Goal: Communication & Community: Answer question/provide support

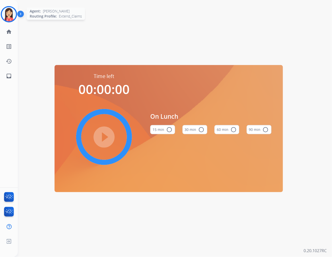
click at [4, 19] on img at bounding box center [9, 14] width 14 height 14
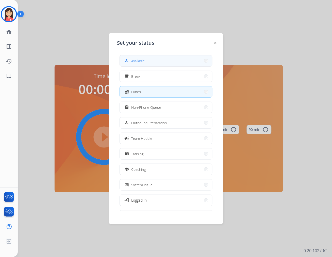
click at [133, 57] on button "how_to_reg Available" at bounding box center [166, 60] width 93 height 11
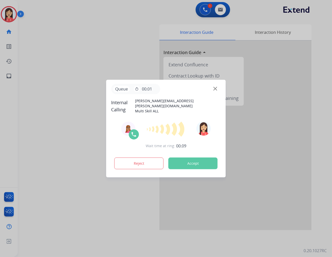
click at [195, 168] on div "Reject Accept" at bounding box center [167, 163] width 110 height 16
click at [202, 163] on button "Accept" at bounding box center [193, 164] width 49 height 12
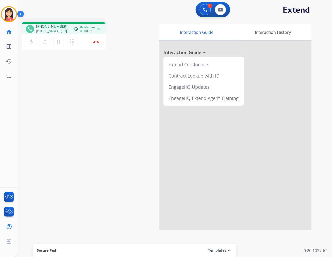
click at [154, 15] on div "1 Voice Interactions 0 Email Interactions" at bounding box center [172, 10] width 296 height 16
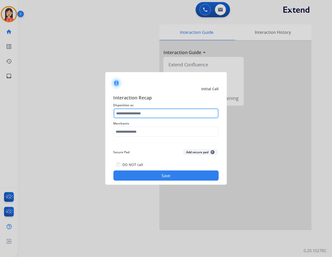
click at [155, 114] on input "text" at bounding box center [166, 113] width 105 height 10
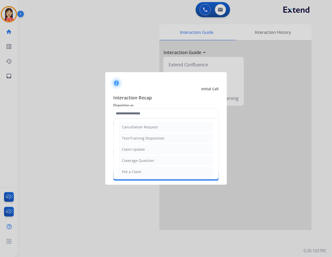
click at [141, 148] on div "Claim Update" at bounding box center [133, 149] width 23 height 5
type input "**********"
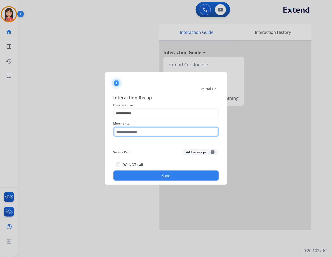
click at [147, 132] on input "text" at bounding box center [166, 132] width 105 height 10
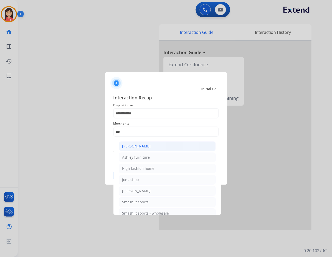
click at [149, 146] on div "[PERSON_NAME]" at bounding box center [136, 146] width 28 height 5
type input "**********"
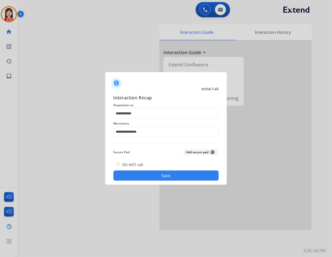
click at [153, 174] on button "Save" at bounding box center [166, 176] width 105 height 10
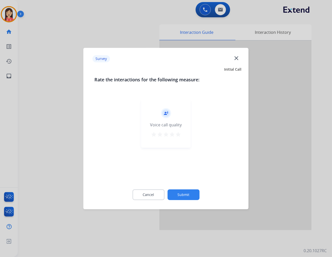
click at [179, 136] on mat-icon "star" at bounding box center [178, 134] width 6 height 6
click at [179, 197] on button "Submit" at bounding box center [184, 194] width 32 height 11
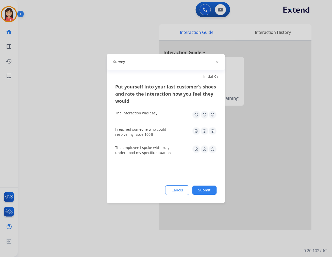
click at [214, 115] on img at bounding box center [213, 115] width 8 height 8
click at [214, 131] on img at bounding box center [213, 131] width 8 height 8
click at [213, 147] on img at bounding box center [213, 149] width 8 height 8
click at [210, 186] on button "Submit" at bounding box center [205, 190] width 24 height 9
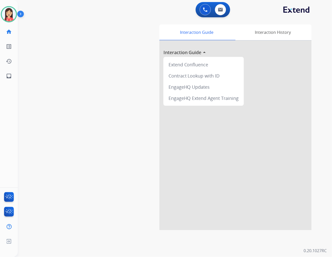
click at [106, 87] on div "swap_horiz Break voice bridge close_fullscreen Connect 3-Way Call merge_type Se…" at bounding box center [169, 124] width 302 height 212
click at [220, 6] on button at bounding box center [220, 9] width 11 height 11
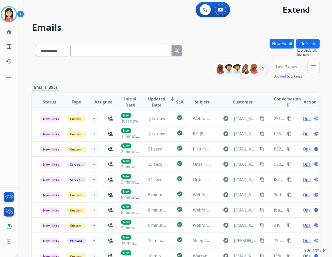
click at [140, 53] on input "text" at bounding box center [121, 50] width 102 height 11
paste input "**********"
type input "**********"
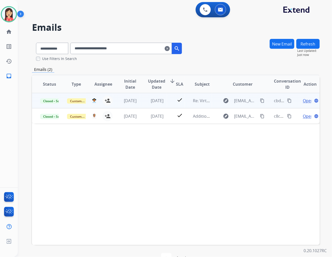
click at [133, 104] on td "[DATE]" at bounding box center [126, 100] width 27 height 15
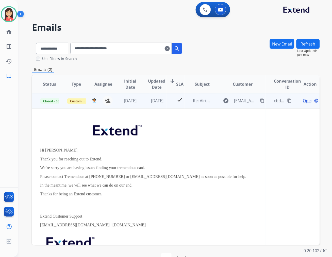
click at [303, 100] on span "Open" at bounding box center [308, 101] width 10 height 6
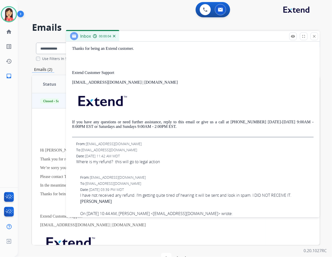
scroll to position [197, 0]
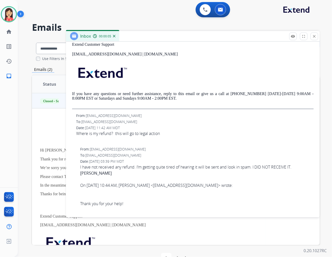
click at [204, 131] on div "Where is my refund? this will go to legal action" at bounding box center [195, 134] width 238 height 6
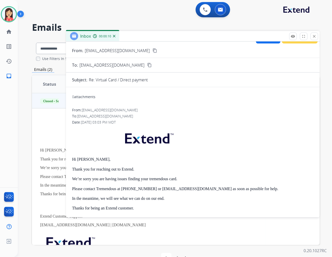
scroll to position [0, 0]
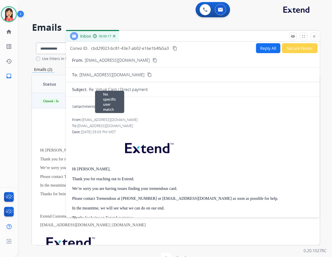
click at [190, 117] on div "From: [EMAIL_ADDRESS][DOMAIN_NAME] No specific user match" at bounding box center [193, 119] width 242 height 5
click at [264, 52] on button "Reply All" at bounding box center [268, 48] width 24 height 10
select select "**********"
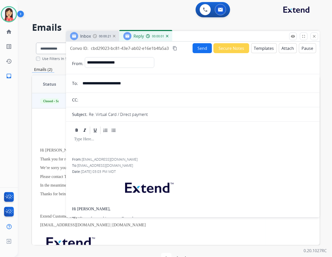
click at [264, 52] on button "Templates" at bounding box center [265, 48] width 26 height 10
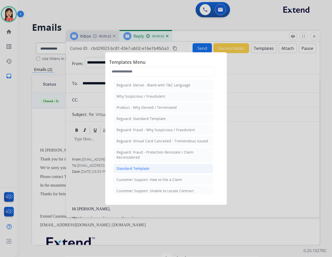
click at [149, 171] on li "Standard Template" at bounding box center [164, 169] width 100 height 10
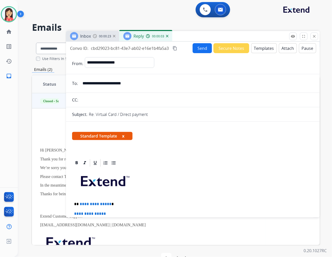
scroll to position [28, 0]
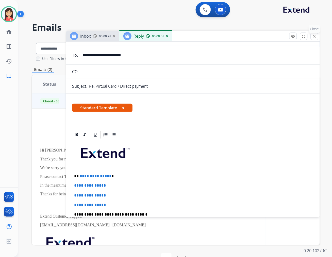
click at [315, 36] on mat-icon "close" at bounding box center [315, 36] width 5 height 5
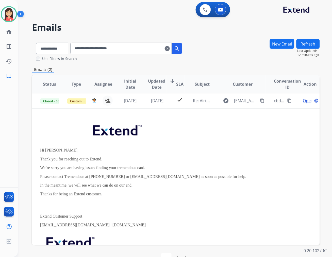
click at [146, 68] on div "Emails (2)" at bounding box center [176, 69] width 288 height 6
click at [204, 12] on button at bounding box center [205, 9] width 11 height 11
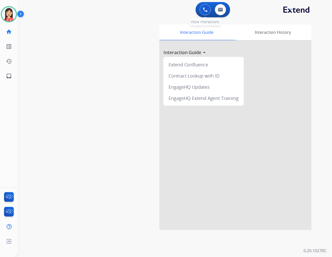
click at [202, 12] on button at bounding box center [205, 9] width 11 height 11
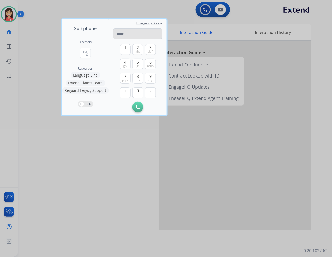
click at [138, 34] on input "tel" at bounding box center [137, 33] width 49 height 11
type input "**********"
click at [136, 109] on img at bounding box center [138, 107] width 5 height 5
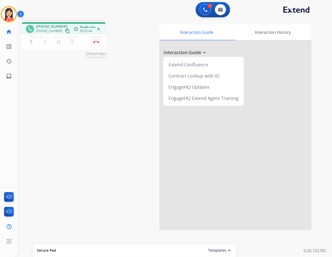
click at [95, 45] on button "Disconnect" at bounding box center [96, 42] width 11 height 11
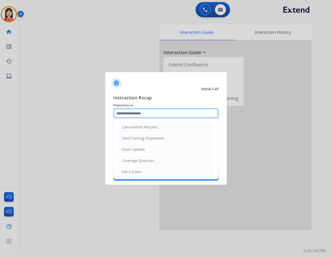
click at [159, 116] on input "text" at bounding box center [166, 113] width 105 height 10
drag, startPoint x: 130, startPoint y: 148, endPoint x: 130, endPoint y: 145, distance: 3.1
click at [130, 148] on div "Claim Update" at bounding box center [133, 149] width 23 height 5
type input "**********"
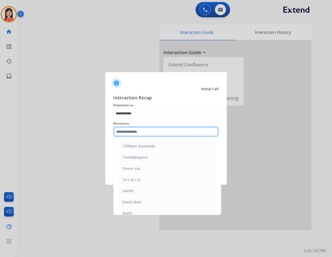
click at [135, 134] on input "text" at bounding box center [166, 132] width 105 height 10
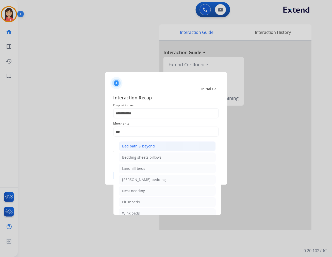
click at [141, 144] on div "Bed bath & beyond" at bounding box center [138, 146] width 33 height 5
type input "**********"
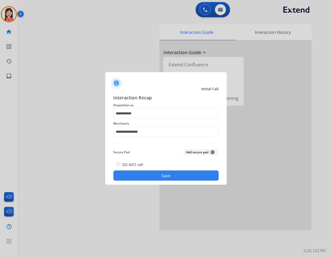
click at [154, 172] on button "Save" at bounding box center [166, 176] width 105 height 10
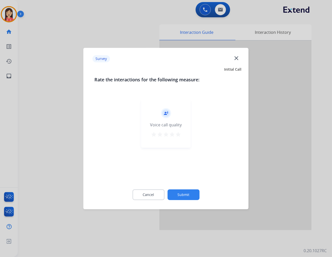
click at [182, 136] on div "record_voice_over Voice call quality star star star star star" at bounding box center [167, 123] width 50 height 48
click at [176, 133] on mat-icon "star" at bounding box center [178, 134] width 6 height 6
click at [186, 187] on div "Cancel Submit" at bounding box center [166, 194] width 143 height 23
click at [186, 194] on button "Submit" at bounding box center [184, 194] width 32 height 11
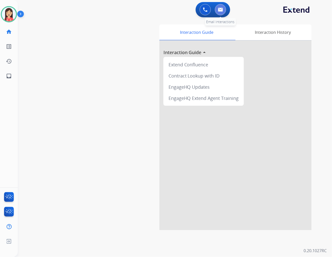
click at [217, 7] on button at bounding box center [220, 9] width 11 height 11
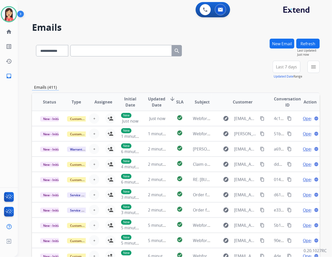
click at [286, 48] on button "New Email" at bounding box center [282, 44] width 25 height 10
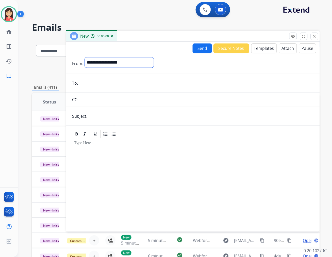
click at [144, 60] on select "**********" at bounding box center [119, 62] width 69 height 10
select select "**********"
click at [85, 57] on select "**********" at bounding box center [119, 62] width 69 height 10
click at [117, 84] on input "email" at bounding box center [197, 84] width 235 height 10
paste input "**********"
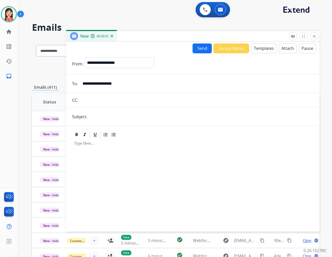
type input "**********"
click at [106, 114] on input "text" at bounding box center [201, 117] width 225 height 10
type input "**********"
click at [264, 47] on button "Templates" at bounding box center [265, 48] width 26 height 10
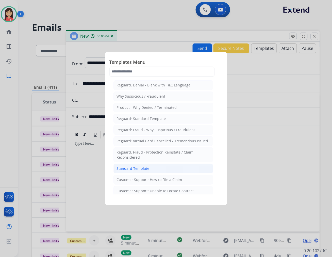
click at [158, 170] on li "Standard Template" at bounding box center [164, 169] width 100 height 10
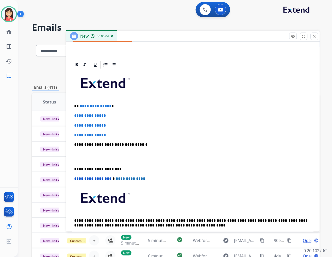
scroll to position [113, 0]
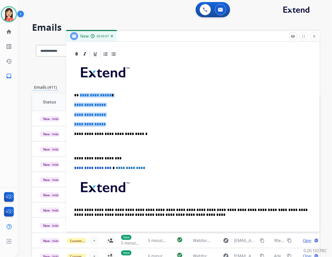
drag, startPoint x: 79, startPoint y: 94, endPoint x: 146, endPoint y: 124, distance: 73.3
click at [146, 124] on div "**********" at bounding box center [193, 146] width 242 height 175
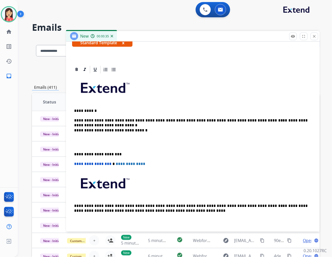
scroll to position [102, 0]
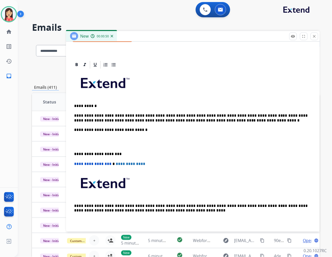
click at [98, 144] on p at bounding box center [193, 141] width 238 height 9
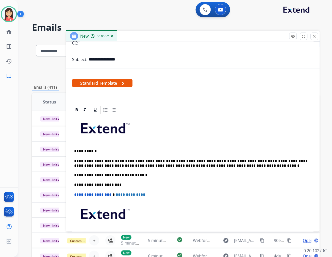
scroll to position [0, 0]
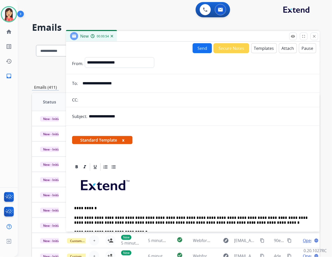
click at [198, 49] on button "Send" at bounding box center [202, 48] width 19 height 10
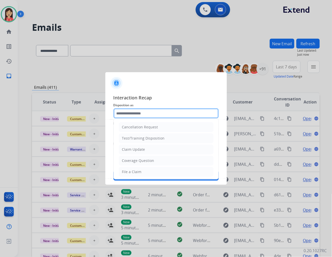
click at [179, 117] on input "text" at bounding box center [166, 113] width 105 height 10
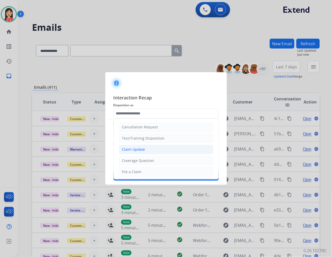
click at [143, 146] on li "Claim Update" at bounding box center [166, 150] width 95 height 10
type input "**********"
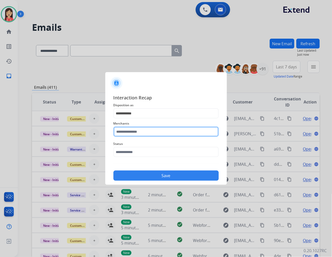
click at [151, 131] on input "text" at bounding box center [166, 132] width 105 height 10
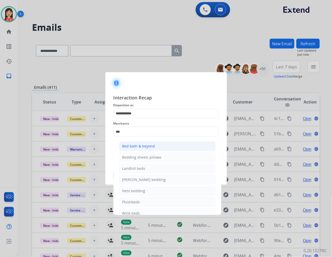
click at [144, 145] on div "Bed bath & beyond" at bounding box center [138, 146] width 33 height 5
type input "**********"
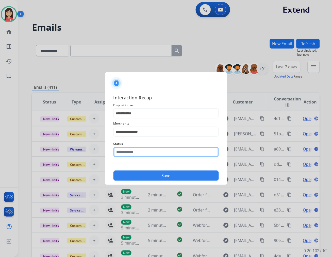
click at [138, 149] on input "text" at bounding box center [166, 152] width 105 height 10
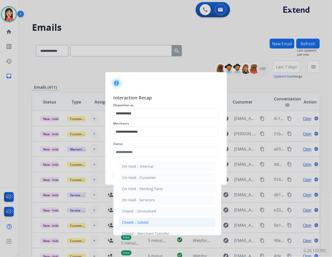
click at [147, 219] on li "Closed – Solved" at bounding box center [167, 223] width 97 height 10
type input "**********"
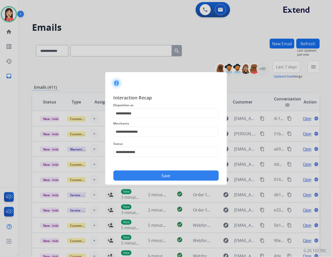
click at [162, 164] on div "**********" at bounding box center [166, 137] width 105 height 87
click at [159, 172] on button "Save" at bounding box center [166, 176] width 105 height 10
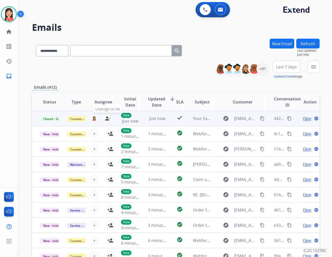
click at [107, 119] on mat-icon "person_remove" at bounding box center [108, 118] width 6 height 6
click at [95, 120] on button "+ Select agent" at bounding box center [94, 118] width 10 height 10
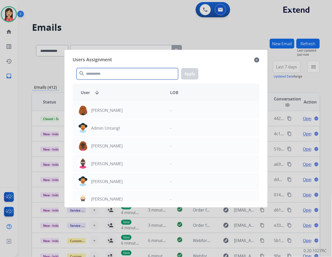
click at [108, 74] on input "text" at bounding box center [128, 73] width 102 height 11
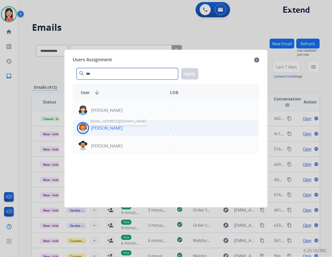
type input "***"
click at [121, 129] on p "[PERSON_NAME]" at bounding box center [107, 128] width 32 height 6
click at [137, 156] on div "[PERSON_NAME] - [PERSON_NAME] - [PERSON_NAME] -" at bounding box center [166, 151] width 187 height 100
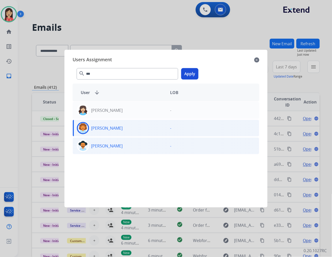
click at [141, 148] on div "[PERSON_NAME]" at bounding box center [119, 146] width 93 height 12
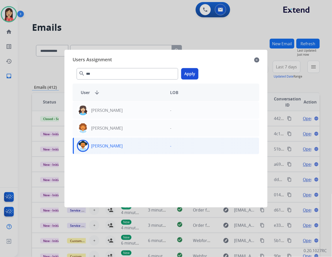
click at [154, 148] on div "[PERSON_NAME]" at bounding box center [119, 146] width 93 height 12
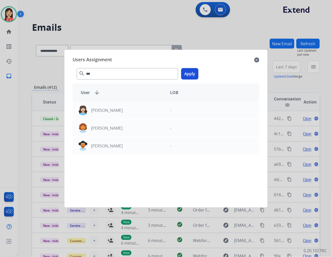
click at [194, 75] on button "Apply" at bounding box center [189, 73] width 17 height 11
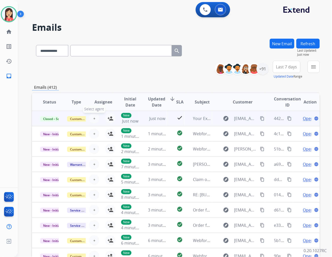
click at [95, 118] on button "+ Select agent" at bounding box center [94, 118] width 10 height 10
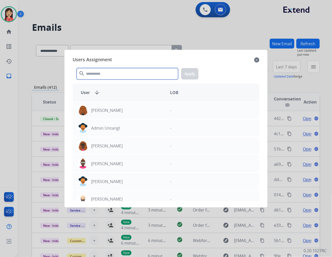
click at [109, 70] on input "text" at bounding box center [128, 73] width 102 height 11
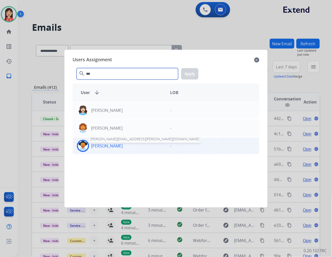
type input "***"
click at [115, 144] on p "[PERSON_NAME]" at bounding box center [107, 146] width 32 height 6
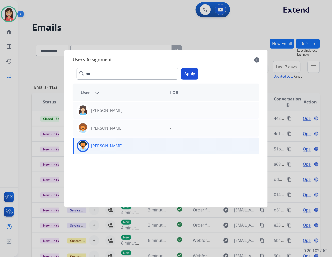
click at [192, 75] on button "Apply" at bounding box center [189, 73] width 17 height 11
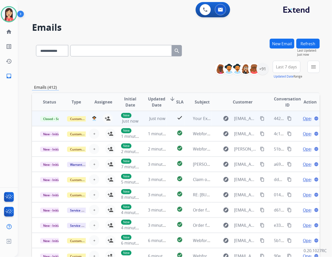
click at [288, 118] on mat-icon "content_copy" at bounding box center [290, 118] width 5 height 5
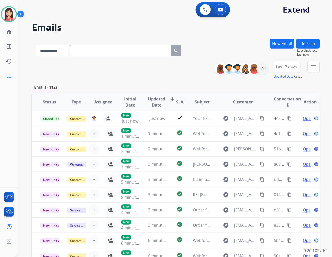
click at [51, 55] on select "**********" at bounding box center [52, 50] width 32 height 11
select select "**********"
click at [36, 45] on select "**********" at bounding box center [52, 50] width 32 height 11
click at [97, 53] on input "text" at bounding box center [121, 50] width 102 height 11
paste input "**********"
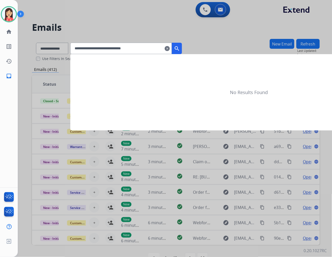
type input "**********"
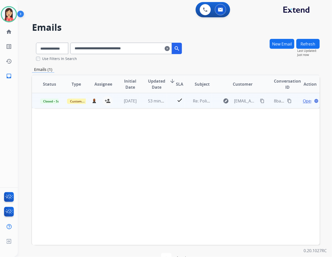
click at [138, 106] on td "[DATE]" at bounding box center [126, 100] width 27 height 15
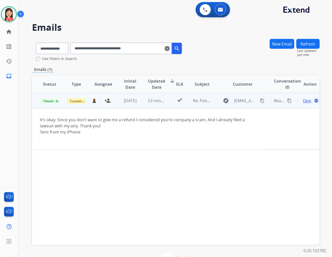
click at [140, 105] on td "53 minutes ago" at bounding box center [153, 100] width 27 height 15
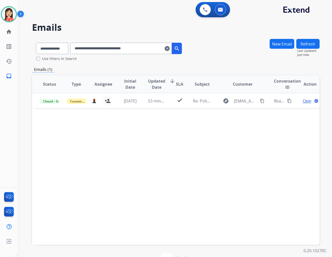
drag, startPoint x: 182, startPoint y: 70, endPoint x: 174, endPoint y: 42, distance: 28.7
click at [182, 70] on div "Emails (1)" at bounding box center [176, 69] width 288 height 6
click at [170, 48] on mat-icon "clear" at bounding box center [167, 48] width 5 height 6
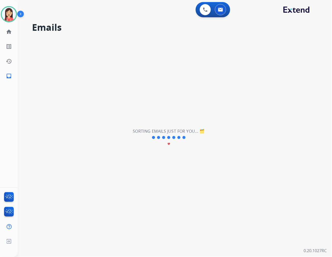
select select "**********"
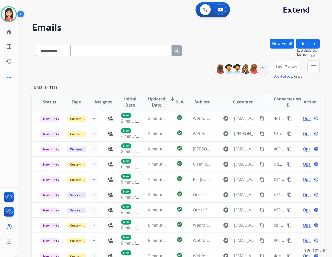
click at [312, 69] on mat-icon "menu" at bounding box center [314, 67] width 6 height 6
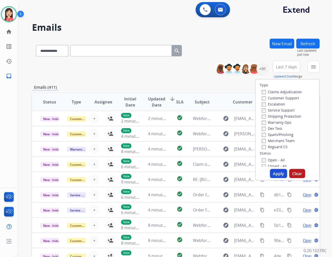
click at [264, 121] on label "Warranty Ops" at bounding box center [277, 122] width 30 height 5
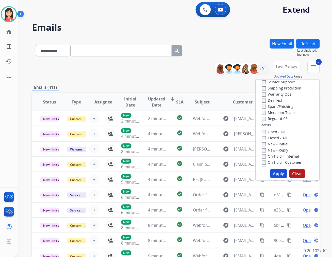
click at [277, 173] on button "Apply" at bounding box center [278, 173] width 17 height 9
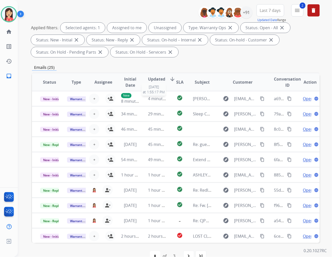
scroll to position [0, 0]
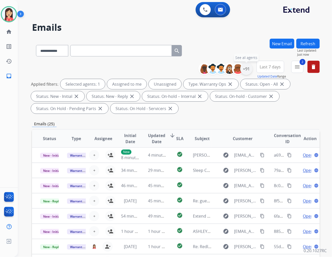
click at [245, 74] on div "+91" at bounding box center [247, 69] width 12 height 12
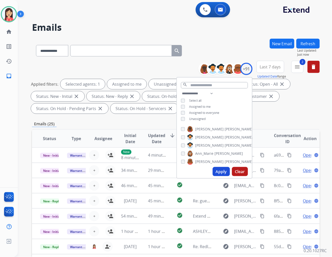
click at [218, 169] on button "Apply" at bounding box center [221, 171] width 17 height 9
click at [279, 115] on div "**********" at bounding box center [176, 88] width 288 height 55
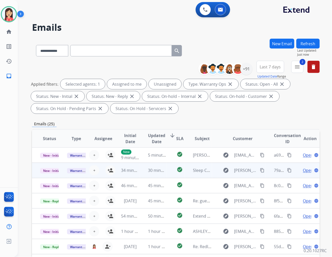
click at [140, 172] on td "30 minutes ago" at bounding box center [153, 170] width 27 height 15
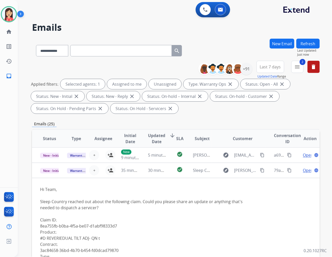
scroll to position [15, 0]
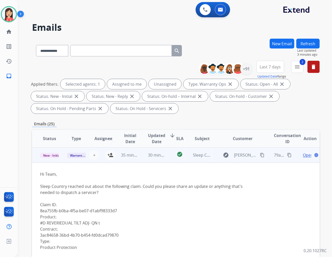
click at [145, 208] on div "Claim ID: 8ea755fb-b0ba-4f5a-be07-d1abf98333d7 Product: #D REVERIEDUAL TILT ADJ…" at bounding box center [149, 228] width 218 height 67
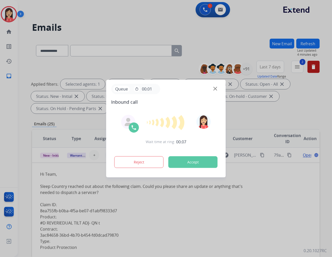
click at [180, 166] on button "Accept" at bounding box center [193, 162] width 49 height 12
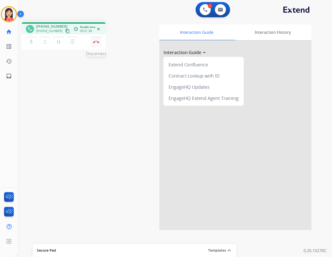
click at [95, 41] on img at bounding box center [96, 42] width 6 height 3
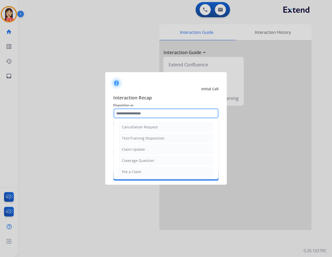
click at [171, 116] on input "text" at bounding box center [166, 113] width 105 height 10
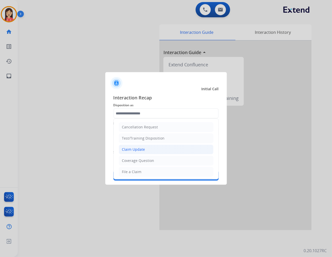
click at [155, 149] on li "Claim Update" at bounding box center [166, 150] width 95 height 10
type input "**********"
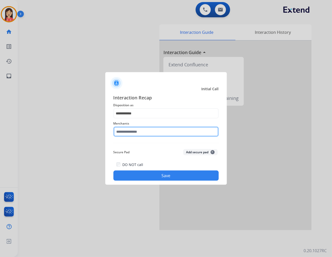
click at [163, 127] on input "text" at bounding box center [166, 132] width 105 height 10
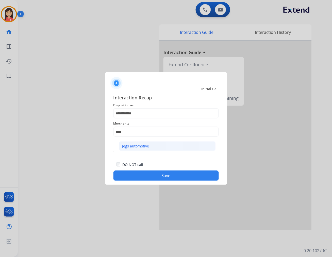
click at [156, 149] on li "Jegs automotive" at bounding box center [167, 146] width 97 height 10
type input "**********"
click at [155, 179] on button "Save" at bounding box center [166, 176] width 105 height 10
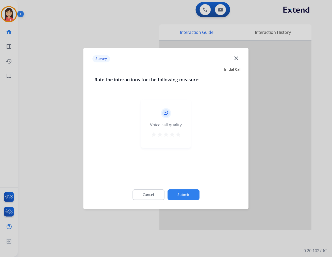
click at [181, 134] on mat-icon "star" at bounding box center [178, 134] width 6 height 6
click at [185, 192] on button "Submit" at bounding box center [184, 194] width 32 height 11
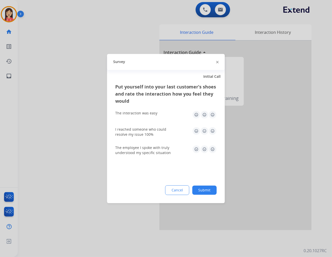
click at [214, 115] on img at bounding box center [213, 115] width 8 height 8
click at [213, 136] on div "I reached someone who could resolve my issue 100%" at bounding box center [166, 132] width 102 height 10
click at [212, 155] on div "The employee I spoke with truly understood my specific situation" at bounding box center [166, 150] width 102 height 18
click at [214, 147] on img at bounding box center [213, 149] width 8 height 8
click at [213, 129] on img at bounding box center [213, 131] width 8 height 8
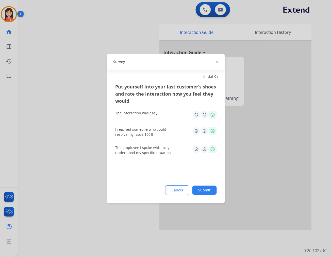
click at [214, 193] on button "Submit" at bounding box center [205, 190] width 24 height 9
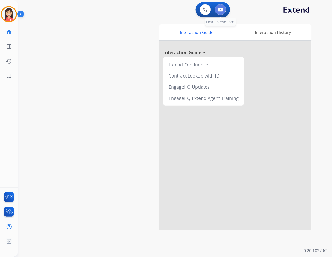
click at [220, 9] on img at bounding box center [220, 10] width 5 height 4
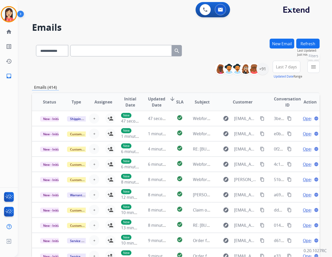
click at [313, 67] on mat-icon "menu" at bounding box center [314, 67] width 6 height 6
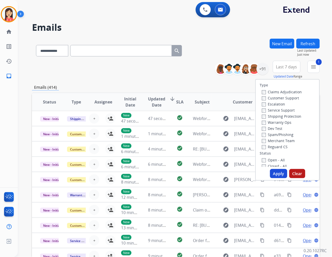
click at [264, 160] on label "Open - All" at bounding box center [273, 160] width 23 height 5
click at [275, 175] on button "Apply" at bounding box center [278, 173] width 17 height 9
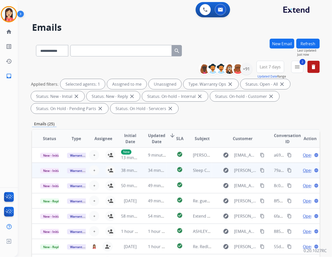
click at [140, 174] on td "34 minutes ago" at bounding box center [153, 170] width 27 height 15
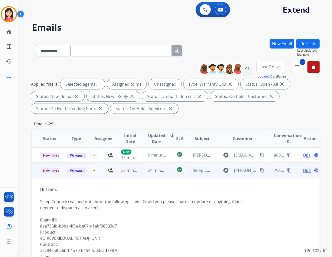
scroll to position [15, 0]
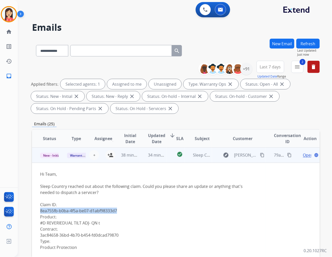
drag, startPoint x: 121, startPoint y: 210, endPoint x: 40, endPoint y: 213, distance: 81.1
click at [40, 213] on div "Claim ID: 8ea755fb-b0ba-4f5a-be07-d1abf98333d7 Product: #D REVERIEDUAL TILT ADJ…" at bounding box center [149, 228] width 218 height 67
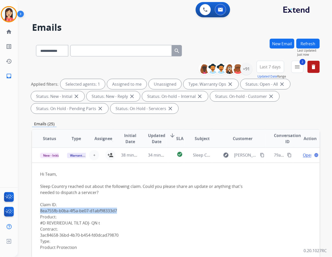
copy div "8ea755fb-b0ba-4f5a-be07-d1abf98333d7"
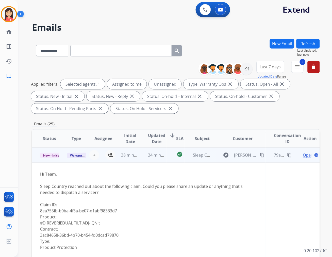
click at [169, 194] on div "Sleep Country reached out about the following claim. Could you please share an …" at bounding box center [149, 189] width 218 height 12
drag, startPoint x: 119, startPoint y: 211, endPoint x: 124, endPoint y: 210, distance: 4.9
click at [119, 211] on div "Claim ID: 8ea755fb-b0ba-4f5a-be07-d1abf98333d7 Product: #D REVERIEDUAL TILT ADJ…" at bounding box center [149, 228] width 218 height 67
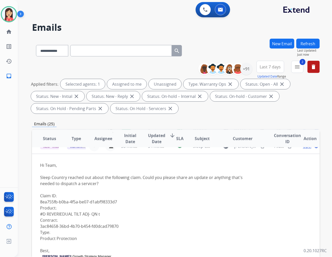
scroll to position [0, 0]
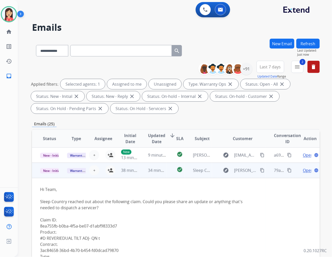
click at [303, 171] on span "Open" at bounding box center [308, 170] width 10 height 6
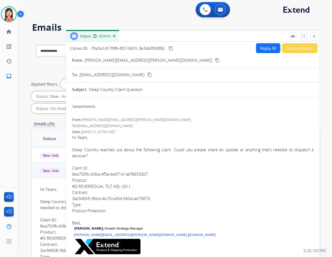
click at [258, 48] on button "Reply All" at bounding box center [268, 48] width 24 height 10
select select "**********"
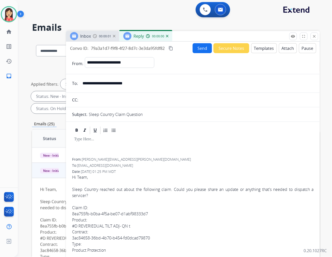
click at [258, 48] on button "Templates" at bounding box center [265, 48] width 26 height 10
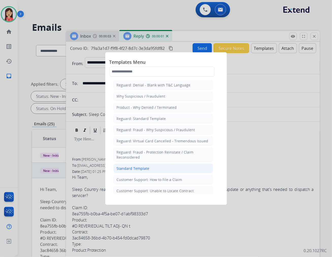
click at [139, 166] on li "Standard Template" at bounding box center [164, 169] width 100 height 10
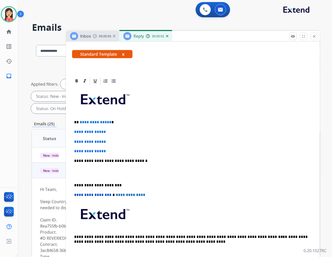
scroll to position [85, 0]
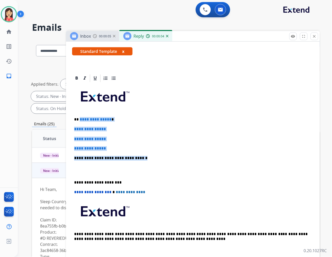
drag, startPoint x: 80, startPoint y: 118, endPoint x: 150, endPoint y: 152, distance: 78.8
click at [150, 152] on div "**********" at bounding box center [193, 170] width 242 height 175
click at [151, 152] on div "**********" at bounding box center [193, 170] width 242 height 175
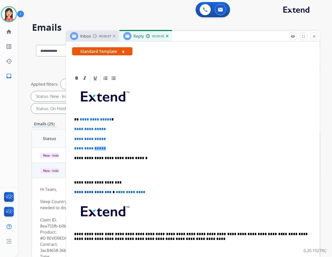
drag, startPoint x: 116, startPoint y: 145, endPoint x: 98, endPoint y: 142, distance: 17.9
click at [98, 142] on div "**********" at bounding box center [193, 170] width 242 height 175
click at [154, 162] on div "**********" at bounding box center [193, 170] width 242 height 175
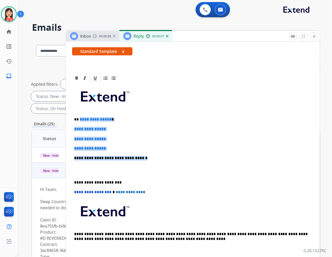
drag, startPoint x: 138, startPoint y: 158, endPoint x: 80, endPoint y: 118, distance: 70.9
click at [80, 118] on div "**********" at bounding box center [193, 170] width 242 height 175
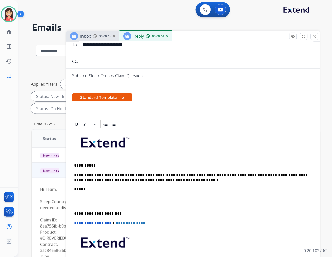
scroll to position [0, 0]
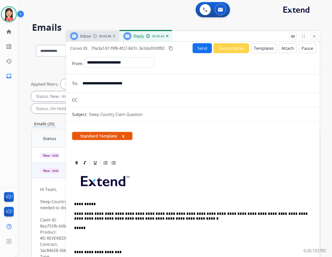
click at [197, 50] on button "Send" at bounding box center [202, 48] width 19 height 10
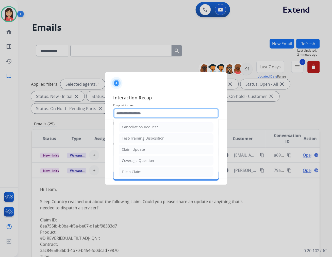
click at [142, 110] on input "text" at bounding box center [166, 113] width 105 height 10
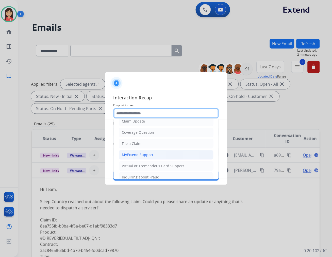
scroll to position [56, 0]
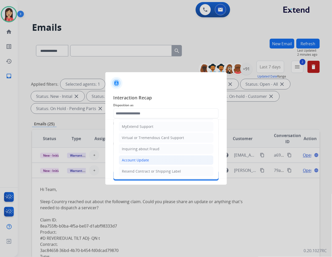
click at [142, 160] on div "Account Update" at bounding box center [135, 160] width 27 height 5
type input "**********"
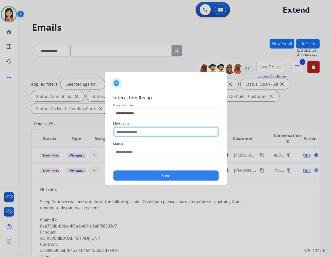
click at [153, 133] on input "text" at bounding box center [166, 132] width 105 height 10
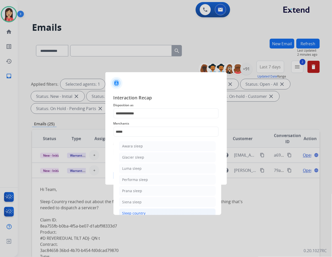
click at [150, 211] on li "Sleep country" at bounding box center [167, 213] width 97 height 10
type input "**********"
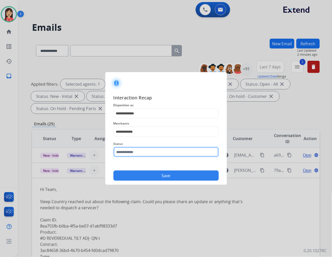
click at [154, 153] on input "text" at bounding box center [166, 152] width 105 height 10
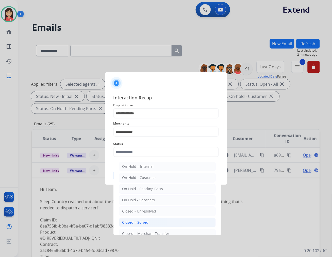
click at [145, 222] on div "Closed – Solved" at bounding box center [135, 222] width 26 height 5
type input "**********"
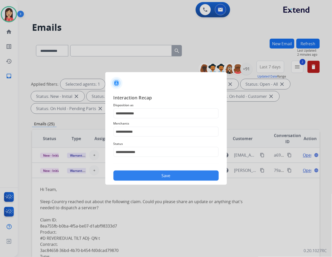
click at [161, 177] on button "Save" at bounding box center [166, 176] width 105 height 10
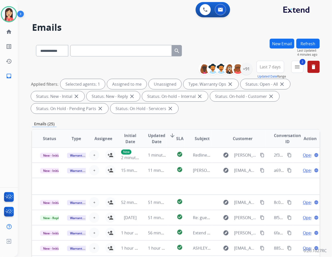
click at [276, 70] on button "Last 7 days" at bounding box center [271, 67] width 28 height 12
click at [263, 129] on div "Last 90 days" at bounding box center [269, 129] width 28 height 8
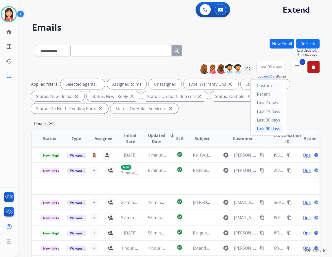
click at [154, 135] on span "Updated Date" at bounding box center [156, 138] width 17 height 12
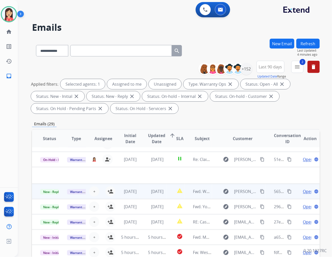
scroll to position [17, 0]
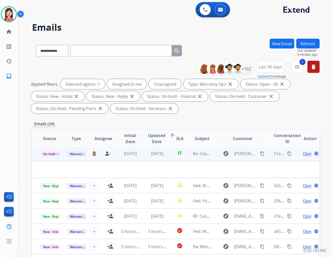
click at [138, 161] on td "[DATE]" at bounding box center [126, 153] width 27 height 15
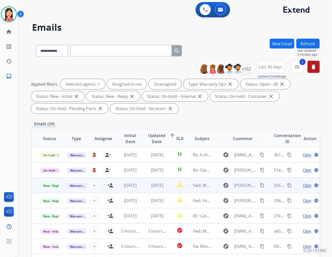
click at [140, 188] on td "[DATE]" at bounding box center [153, 185] width 27 height 15
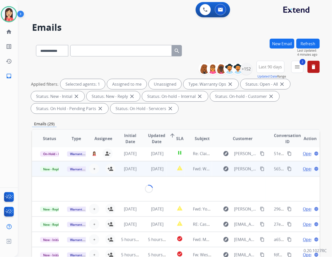
scroll to position [30, 0]
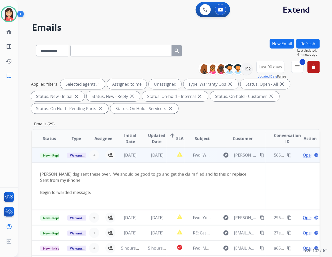
click at [301, 153] on div "Open language" at bounding box center [310, 155] width 19 height 6
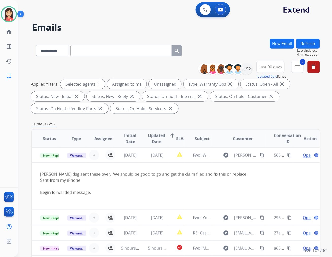
scroll to position [0, 0]
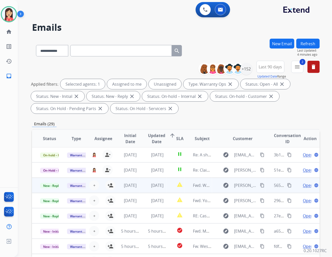
click at [303, 185] on span "Open" at bounding box center [308, 185] width 10 height 6
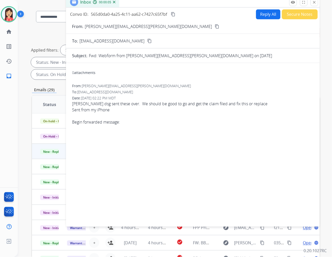
scroll to position [0, 0]
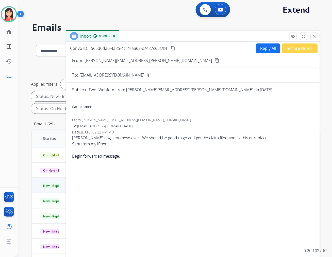
click at [91, 108] on div "0 attachments" at bounding box center [83, 106] width 23 height 5
click at [121, 60] on p "[PERSON_NAME][EMAIL_ADDRESS][PERSON_NAME][DOMAIN_NAME]" at bounding box center [149, 60] width 128 height 6
click at [272, 49] on button "Reply All" at bounding box center [268, 48] width 24 height 10
select select "**********"
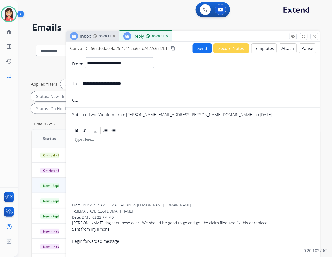
click at [268, 49] on button "Templates" at bounding box center [265, 48] width 26 height 10
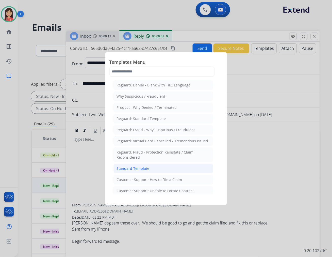
click at [145, 167] on div "Standard Template" at bounding box center [133, 168] width 33 height 5
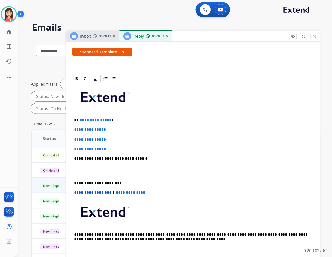
scroll to position [85, 0]
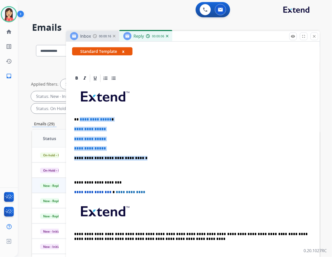
drag, startPoint x: 79, startPoint y: 119, endPoint x: 156, endPoint y: 159, distance: 86.6
click at [156, 159] on div "**********" at bounding box center [193, 170] width 242 height 175
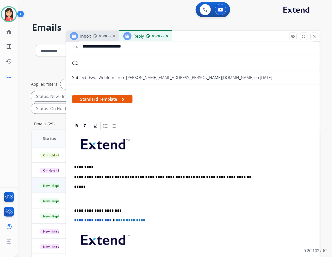
scroll to position [0, 0]
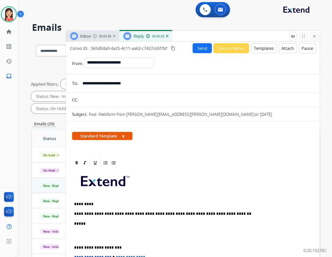
click at [206, 48] on button "Send" at bounding box center [202, 48] width 19 height 10
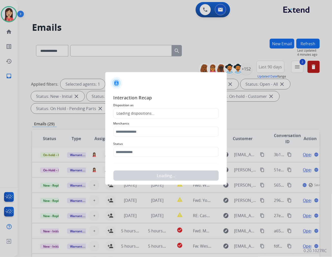
scroll to position [0, 0]
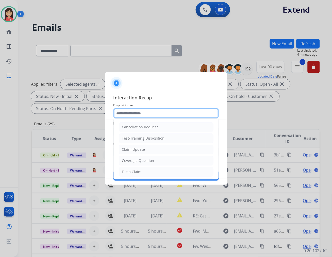
click at [166, 116] on input "text" at bounding box center [166, 113] width 105 height 10
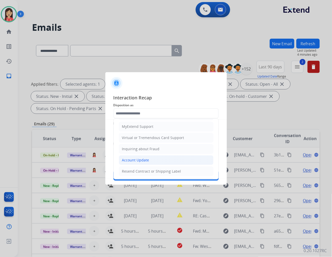
click at [139, 158] on div "Account Update" at bounding box center [135, 160] width 27 height 5
type input "**********"
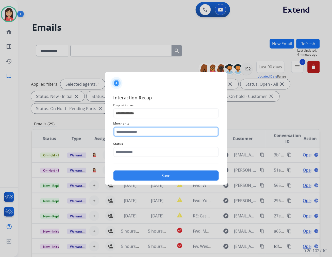
click at [139, 134] on input "text" at bounding box center [166, 132] width 105 height 10
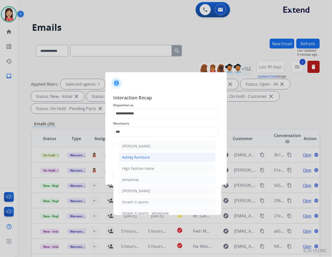
click at [140, 154] on li "Ashley furniture" at bounding box center [167, 157] width 97 height 10
type input "**********"
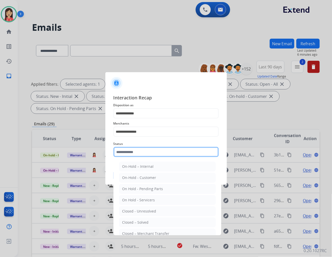
click at [143, 149] on input "text" at bounding box center [166, 152] width 105 height 10
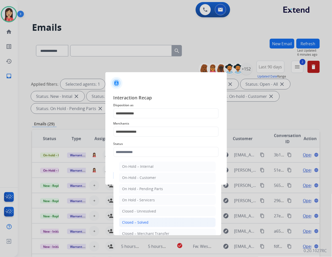
click at [161, 220] on li "Closed – Solved" at bounding box center [167, 223] width 97 height 10
type input "**********"
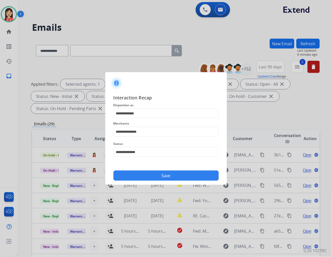
click at [169, 176] on button "Save" at bounding box center [166, 176] width 105 height 10
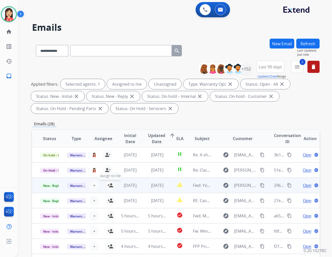
click at [110, 185] on mat-icon "person_add" at bounding box center [111, 185] width 6 height 6
click at [148, 189] on td "[DATE]" at bounding box center [153, 185] width 27 height 15
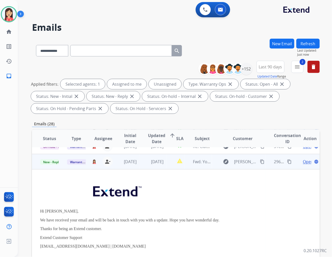
scroll to position [30, 0]
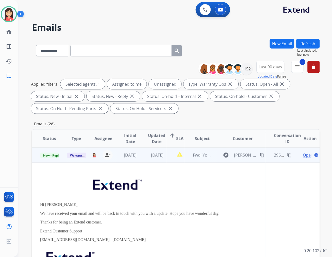
click at [304, 156] on span "Open" at bounding box center [308, 155] width 10 height 6
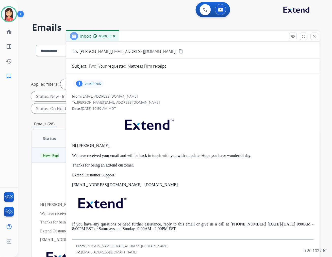
scroll to position [0, 0]
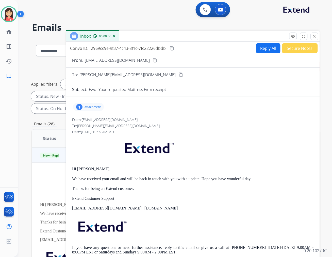
click at [266, 46] on button "Reply All" at bounding box center [268, 48] width 24 height 10
select select "**********"
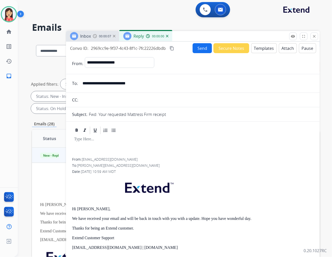
click at [255, 45] on button "Templates" at bounding box center [265, 48] width 26 height 10
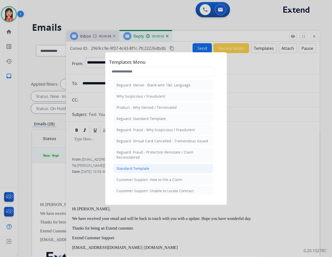
click at [153, 166] on li "Standard Template" at bounding box center [164, 169] width 100 height 10
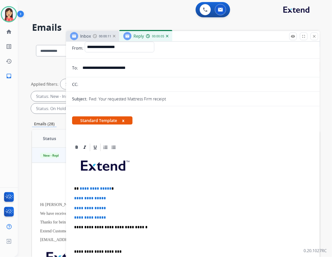
scroll to position [28, 0]
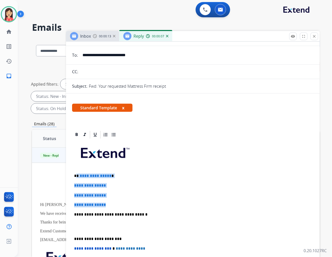
drag, startPoint x: 78, startPoint y: 172, endPoint x: 126, endPoint y: 199, distance: 55.3
click at [126, 199] on div "**********" at bounding box center [193, 226] width 242 height 175
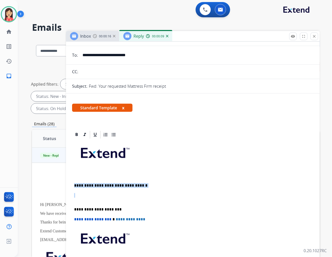
drag, startPoint x: 126, startPoint y: 199, endPoint x: 50, endPoint y: 181, distance: 78.3
click at [50, 181] on div "**********" at bounding box center [176, 182] width 288 height 287
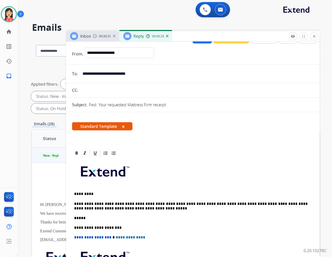
scroll to position [0, 0]
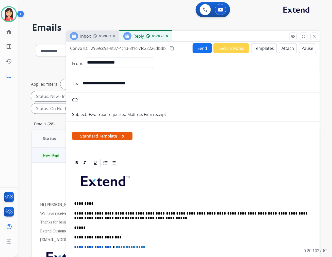
click at [200, 47] on button "Send" at bounding box center [202, 48] width 19 height 10
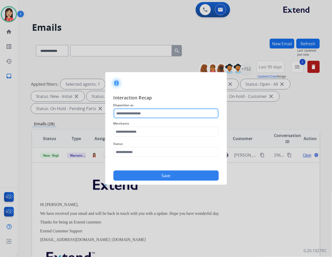
click at [136, 115] on input "text" at bounding box center [166, 113] width 105 height 10
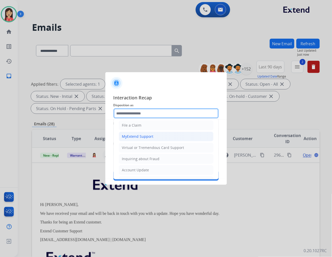
scroll to position [80, 0]
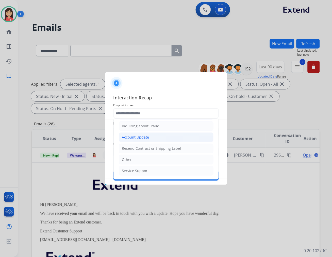
click at [136, 139] on div "Account Update" at bounding box center [135, 137] width 27 height 5
type input "**********"
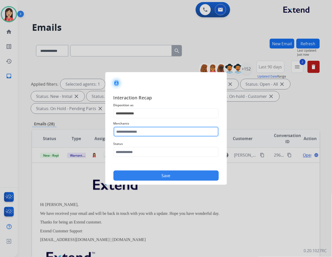
click at [131, 130] on input "text" at bounding box center [166, 132] width 105 height 10
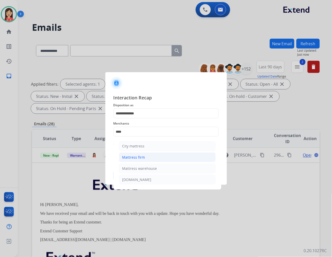
click at [132, 157] on div "Mattress firm" at bounding box center [133, 157] width 23 height 5
type input "**********"
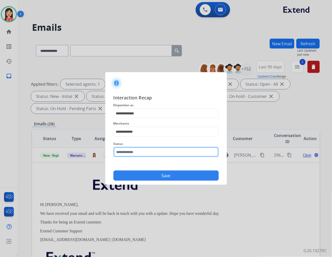
click at [133, 153] on input "text" at bounding box center [166, 152] width 105 height 10
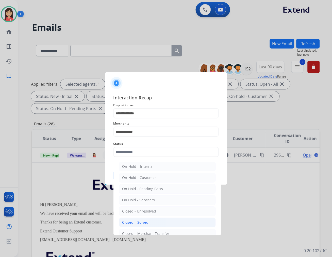
click at [147, 222] on div "Closed – Solved" at bounding box center [135, 222] width 26 height 5
type input "**********"
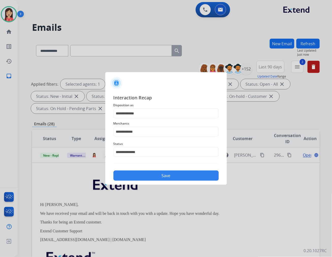
click at [159, 177] on button "Save" at bounding box center [166, 176] width 105 height 10
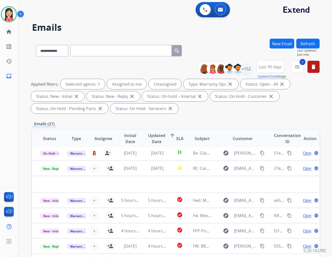
scroll to position [17, 0]
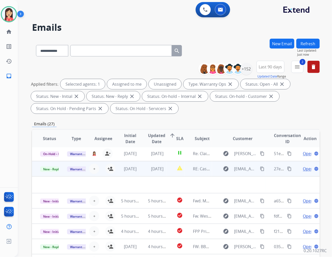
click at [143, 175] on td "[DATE]" at bounding box center [153, 168] width 27 height 15
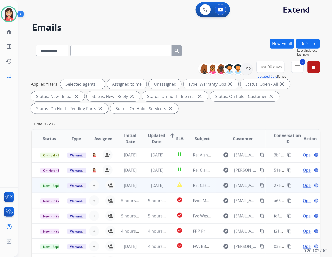
click at [143, 189] on td "[DATE]" at bounding box center [153, 185] width 27 height 15
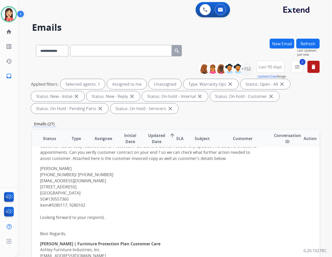
scroll to position [59, 0]
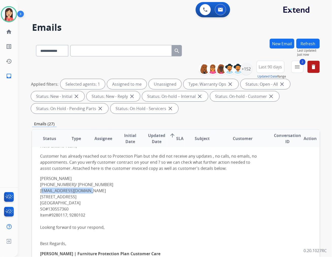
drag, startPoint x: 95, startPoint y: 191, endPoint x: 40, endPoint y: 189, distance: 54.7
click at [40, 189] on p "[PERSON_NAME] [PHONE_NUMBER]/ [PHONE_NUMBER] [EMAIL_ADDRESS][DOMAIN_NAME] [STRE…" at bounding box center [149, 205] width 218 height 61
copy p "[EMAIL_ADDRESS][DOMAIN_NAME]"
click at [168, 206] on p "[PERSON_NAME] [PHONE_NUMBER]/ [PHONE_NUMBER] [EMAIL_ADDRESS][DOMAIN_NAME] [STRE…" at bounding box center [149, 205] width 218 height 61
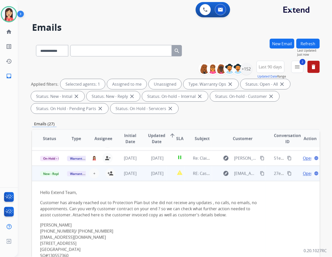
scroll to position [2, 0]
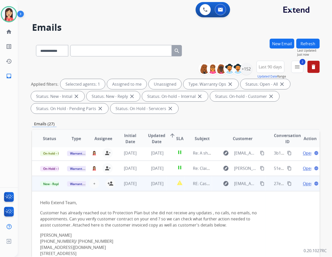
click at [304, 185] on span "Open" at bounding box center [308, 183] width 10 height 6
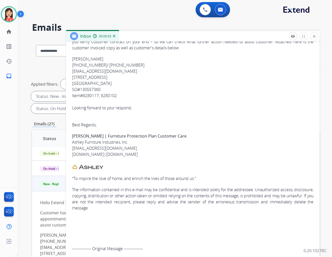
scroll to position [0, 0]
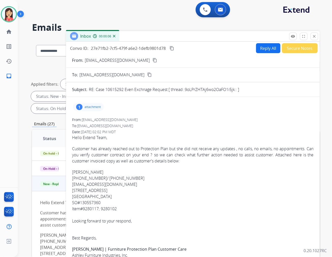
click at [92, 108] on p "attachment" at bounding box center [93, 107] width 16 height 4
click at [131, 119] on p "130557360_KEYSNIC_20230424 (1).pdf" at bounding box center [113, 120] width 72 height 6
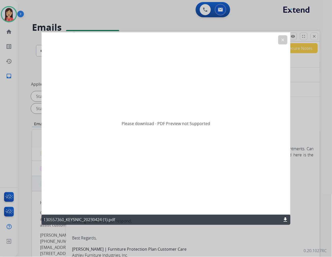
click at [286, 221] on mat-icon "download" at bounding box center [286, 220] width 6 height 6
click at [284, 39] on mat-icon "clear" at bounding box center [283, 39] width 5 height 5
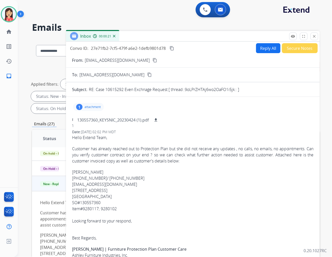
click at [263, 48] on button "Reply All" at bounding box center [268, 48] width 24 height 10
select select "**********"
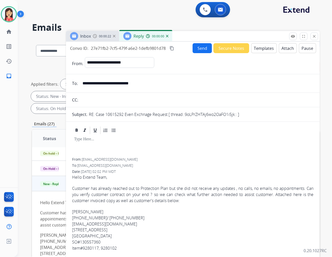
click at [263, 48] on button "Templates" at bounding box center [265, 48] width 26 height 10
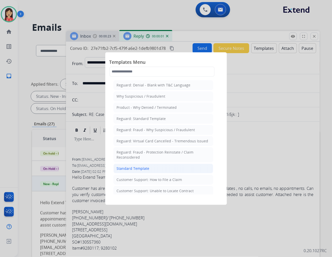
click at [133, 167] on div "Standard Template" at bounding box center [133, 168] width 33 height 5
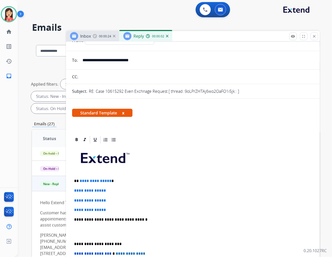
scroll to position [56, 0]
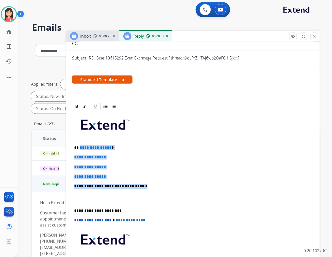
drag, startPoint x: 80, startPoint y: 147, endPoint x: 160, endPoint y: 180, distance: 86.8
click at [160, 180] on div "**********" at bounding box center [193, 198] width 242 height 175
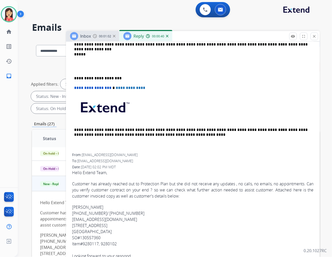
scroll to position [0, 0]
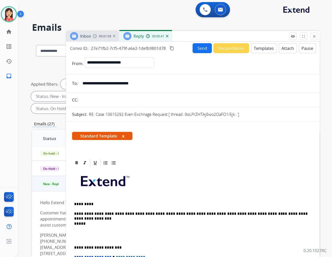
click at [199, 48] on button "Send" at bounding box center [202, 48] width 19 height 10
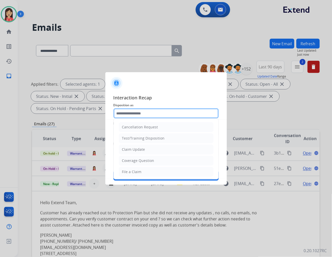
click at [136, 115] on input "text" at bounding box center [166, 113] width 105 height 10
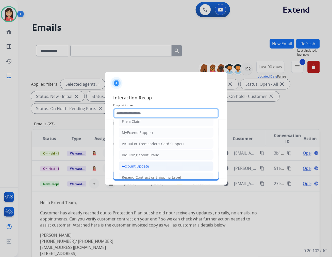
scroll to position [56, 0]
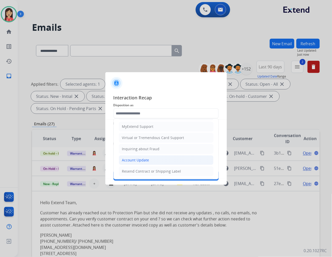
click at [136, 160] on div "Account Update" at bounding box center [135, 160] width 27 height 5
type input "**********"
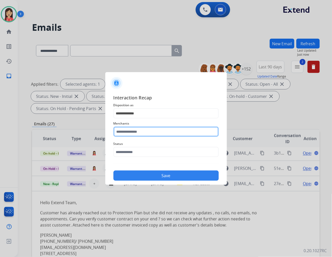
click at [147, 130] on input "text" at bounding box center [166, 132] width 105 height 10
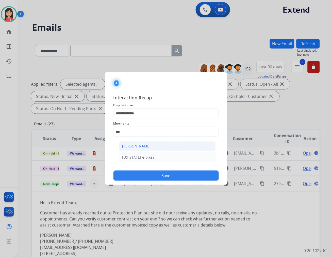
click at [140, 145] on div "[PERSON_NAME]" at bounding box center [136, 146] width 28 height 5
type input "**********"
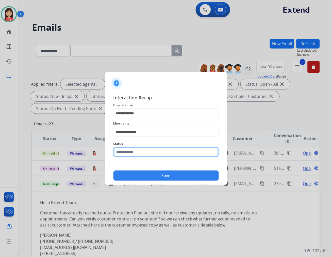
click at [142, 149] on input "text" at bounding box center [166, 152] width 105 height 10
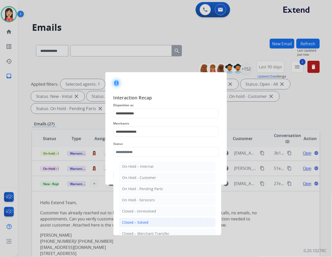
click at [159, 221] on li "Closed – Solved" at bounding box center [167, 223] width 97 height 10
type input "**********"
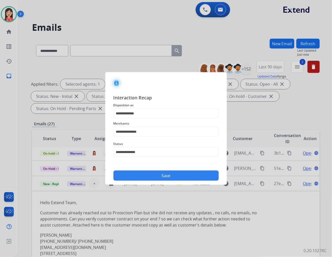
click at [161, 181] on div "**********" at bounding box center [166, 137] width 122 height 95
click at [163, 177] on button "Save" at bounding box center [166, 176] width 105 height 10
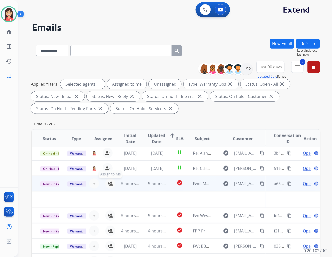
click at [110, 183] on mat-icon "person_add" at bounding box center [111, 183] width 6 height 6
click at [167, 188] on td "check_circle" at bounding box center [176, 183] width 18 height 15
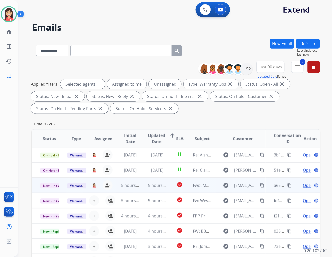
click at [171, 187] on td "check_circle" at bounding box center [176, 185] width 18 height 15
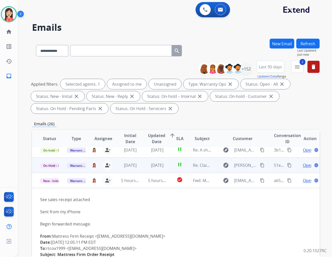
scroll to position [0, 0]
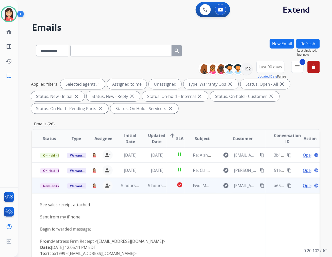
click at [306, 182] on td "Open language" at bounding box center [306, 185] width 27 height 15
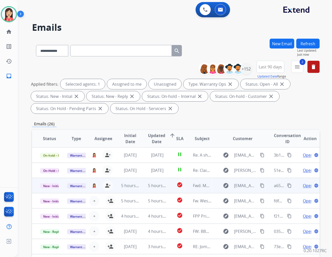
click at [303, 185] on span "Open" at bounding box center [308, 185] width 10 height 6
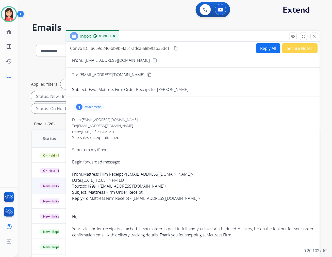
click at [90, 108] on p "attachment" at bounding box center [93, 107] width 16 height 4
click at [133, 120] on mat-icon "download" at bounding box center [132, 120] width 5 height 5
click at [313, 38] on mat-icon "close" at bounding box center [315, 36] width 5 height 5
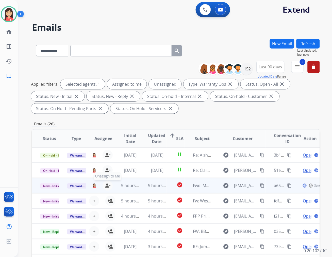
click at [109, 186] on mat-icon "person_remove" at bounding box center [108, 185] width 6 height 6
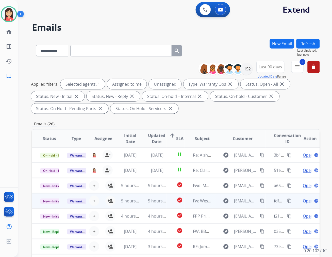
click at [143, 206] on td "5 hours ago" at bounding box center [153, 200] width 27 height 15
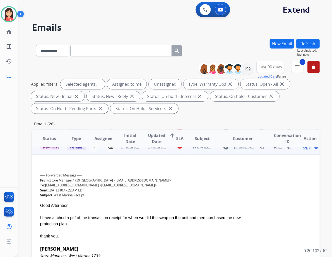
scroll to position [46, 0]
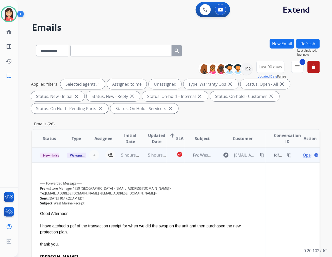
click at [141, 160] on td "5 hours ago" at bounding box center [153, 154] width 27 height 15
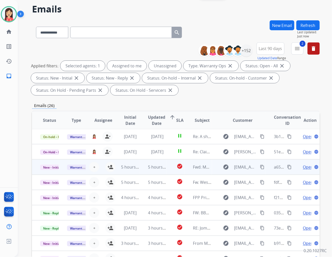
scroll to position [28, 0]
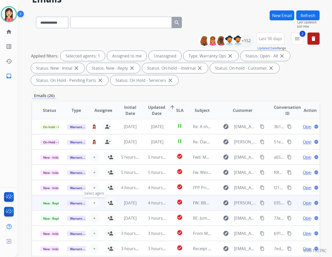
click at [93, 203] on span "+" at bounding box center [94, 203] width 2 height 6
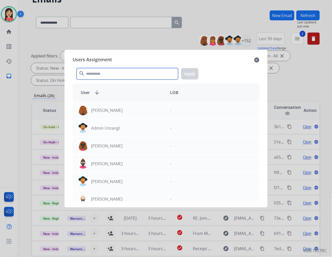
click at [111, 75] on input "text" at bounding box center [128, 73] width 102 height 11
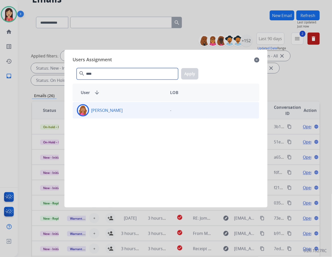
type input "****"
click at [116, 112] on div "[PERSON_NAME]" at bounding box center [119, 110] width 93 height 12
click at [194, 74] on button "Apply" at bounding box center [189, 73] width 17 height 11
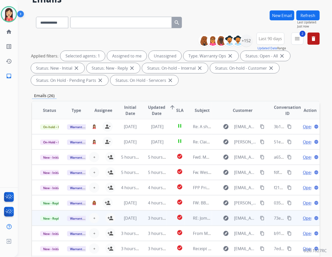
click at [151, 222] on td "3 hours ago" at bounding box center [153, 217] width 27 height 15
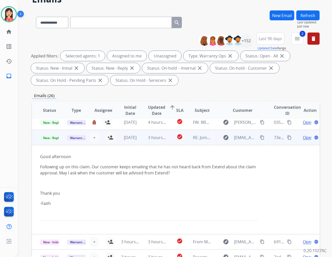
scroll to position [89, 0]
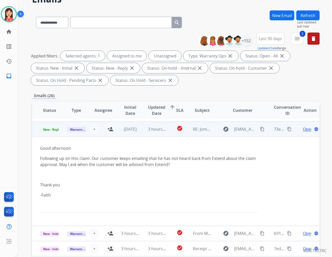
click at [140, 135] on td "3 hours ago" at bounding box center [153, 128] width 27 height 15
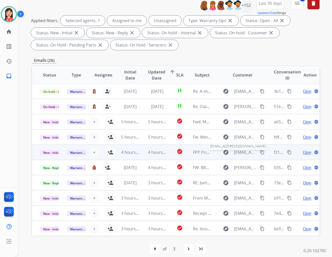
scroll to position [69, 0]
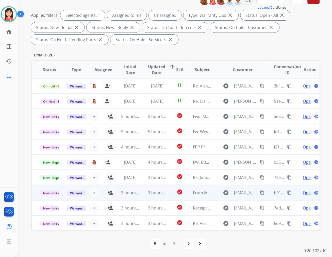
click at [140, 197] on td "3 hours ago" at bounding box center [153, 192] width 27 height 15
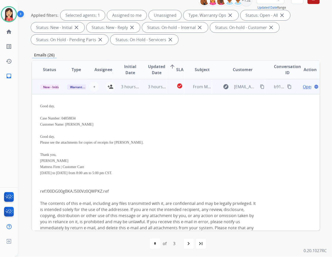
scroll to position [107, 0]
click at [303, 85] on span "Open" at bounding box center [308, 86] width 10 height 6
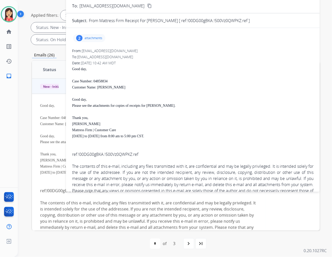
click at [100, 38] on p "attachments" at bounding box center [94, 38] width 18 height 4
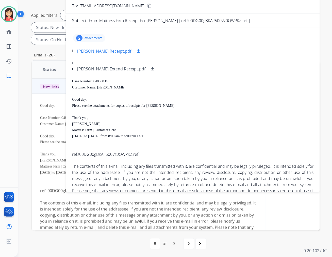
click at [135, 53] on button "download" at bounding box center [138, 51] width 6 height 6
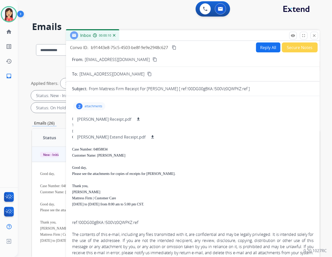
scroll to position [0, 0]
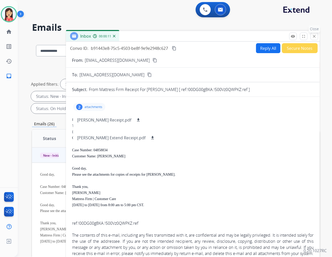
click at [316, 36] on mat-icon "close" at bounding box center [315, 36] width 5 height 5
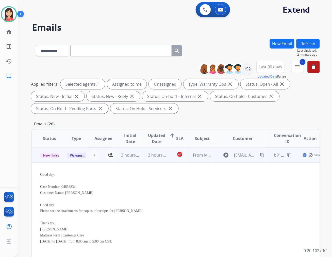
click at [164, 161] on td "3 hours ago" at bounding box center [153, 154] width 27 height 15
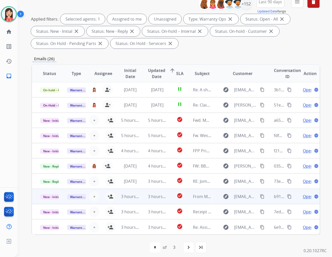
scroll to position [69, 0]
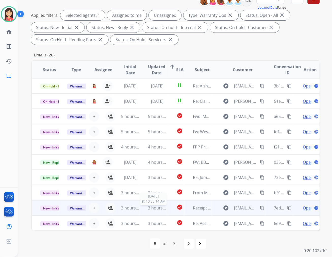
click at [164, 210] on span "3 hours ago" at bounding box center [159, 208] width 23 height 6
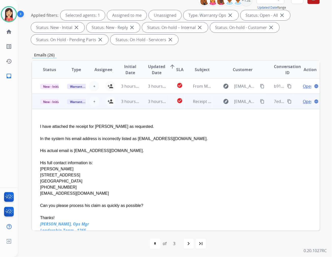
scroll to position [122, 0]
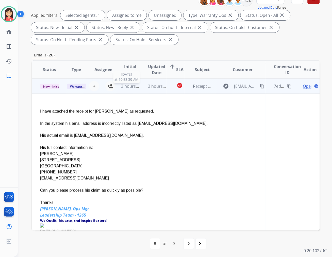
click at [138, 88] on span "3 hours ago" at bounding box center [132, 86] width 23 height 6
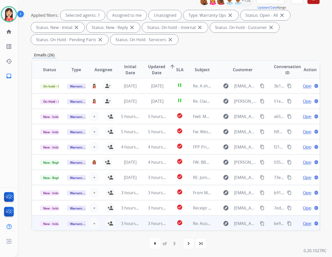
click at [140, 227] on td "3 hours ago" at bounding box center [153, 223] width 27 height 15
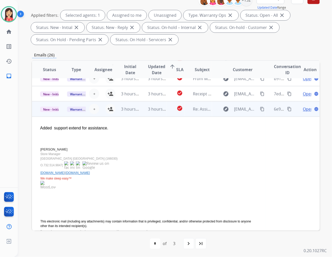
scroll to position [109, 0]
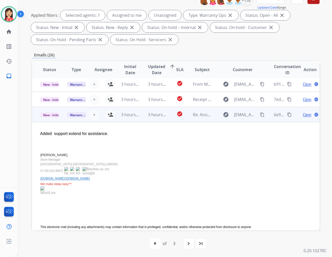
click at [303, 114] on span "Open" at bounding box center [308, 115] width 10 height 6
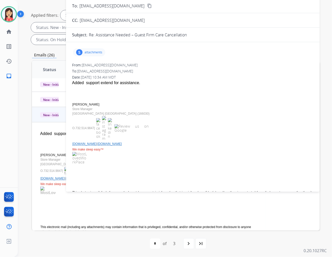
click at [91, 47] on div "5 attachments" at bounding box center [193, 52] width 242 height 12
click at [92, 52] on p "attachments" at bounding box center [94, 52] width 18 height 4
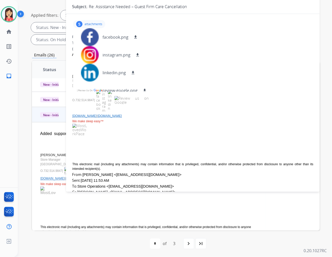
scroll to position [0, 0]
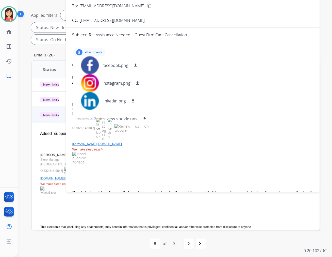
click at [95, 55] on div "5 attachments facebook.png download instagram.png download linkedin.png downloa…" at bounding box center [89, 52] width 32 height 8
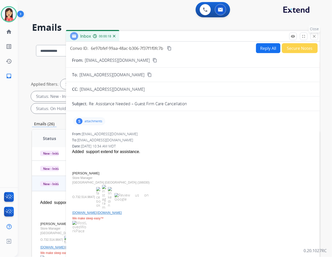
click at [316, 37] on mat-icon "close" at bounding box center [315, 36] width 5 height 5
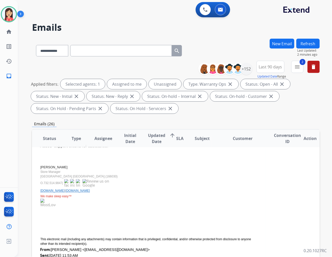
scroll to position [137, 0]
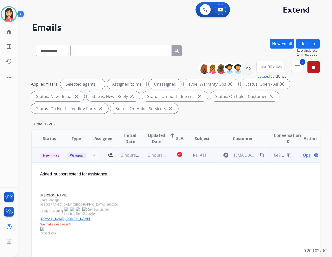
click at [169, 161] on td "check_circle" at bounding box center [176, 154] width 18 height 15
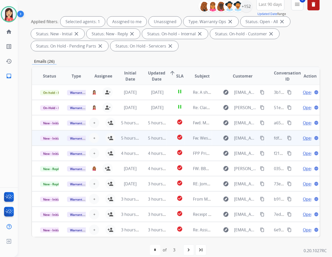
scroll to position [69, 0]
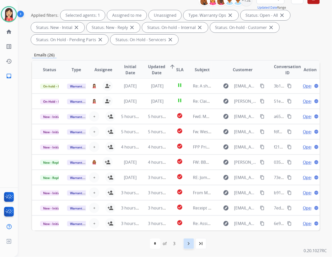
click at [188, 247] on div "navigate_next" at bounding box center [188, 243] width 11 height 11
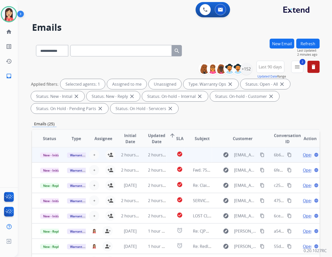
click at [142, 158] on td "2 hours ago" at bounding box center [153, 154] width 27 height 15
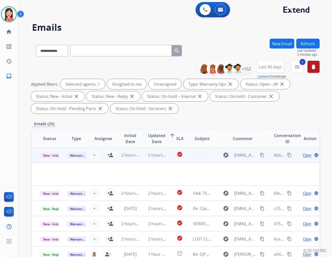
click at [142, 158] on td "2 hours ago" at bounding box center [153, 154] width 27 height 15
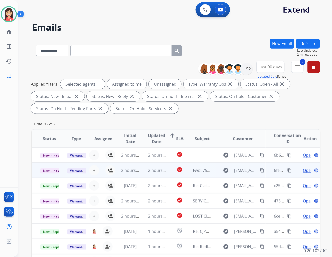
click at [162, 175] on td "2 hours ago" at bounding box center [153, 170] width 27 height 15
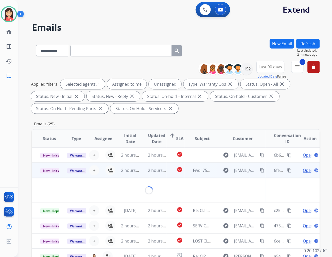
scroll to position [15, 0]
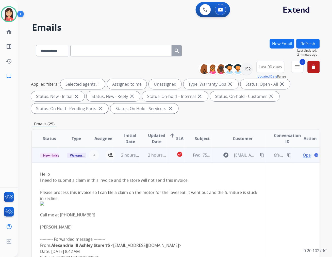
click at [167, 158] on td "check_circle" at bounding box center [176, 154] width 18 height 15
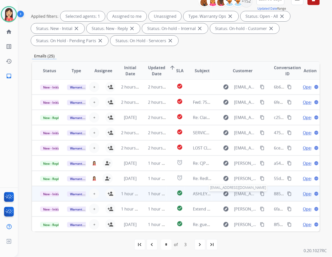
scroll to position [69, 0]
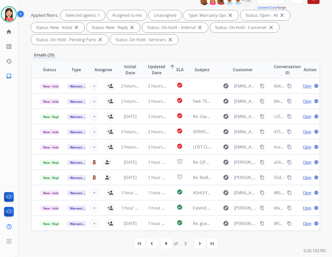
click at [201, 245] on mat-icon "navigate_next" at bounding box center [200, 244] width 6 height 6
select select "*"
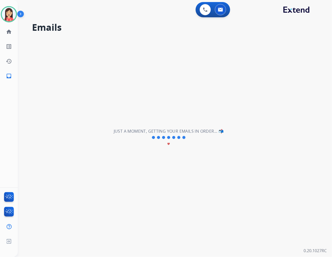
scroll to position [0, 0]
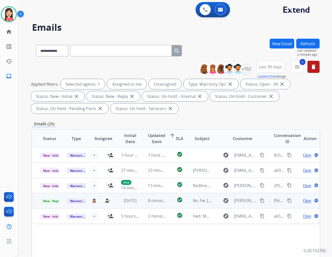
click at [141, 202] on td "8 minutes ago" at bounding box center [153, 200] width 27 height 15
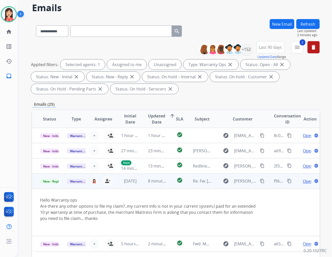
scroll to position [28, 0]
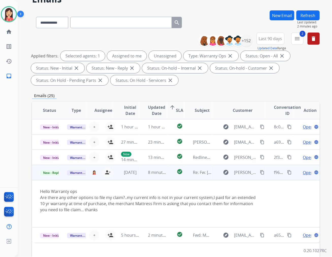
click at [304, 173] on span "Open" at bounding box center [308, 173] width 10 height 6
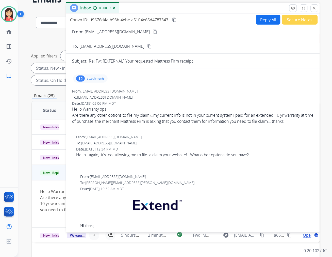
scroll to position [0, 0]
click at [262, 20] on button "Reply All" at bounding box center [268, 20] width 24 height 10
select select "**********"
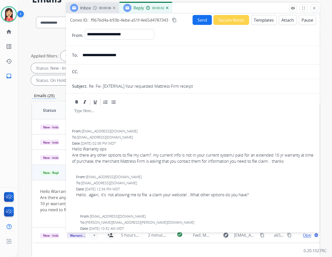
click at [258, 21] on button "Templates" at bounding box center [265, 20] width 26 height 10
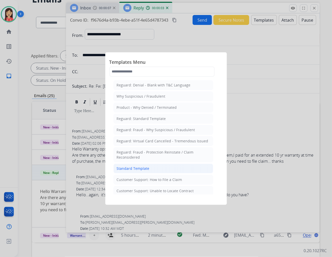
click at [137, 169] on div "Standard Template" at bounding box center [133, 168] width 33 height 5
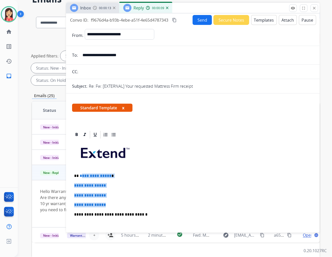
drag, startPoint x: 112, startPoint y: 204, endPoint x: 80, endPoint y: 175, distance: 43.7
click at [80, 175] on div "**********" at bounding box center [193, 226] width 242 height 175
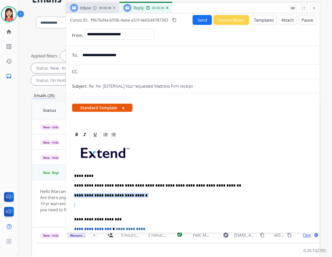
drag, startPoint x: 80, startPoint y: 210, endPoint x: 69, endPoint y: 192, distance: 21.5
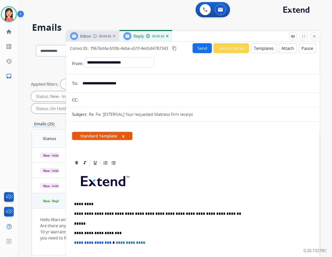
click at [203, 43] on button "Send" at bounding box center [202, 48] width 19 height 10
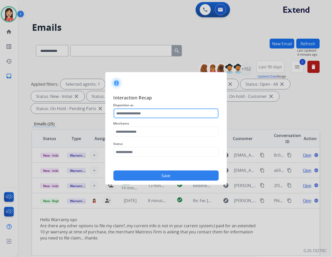
click at [137, 115] on input "text" at bounding box center [166, 113] width 105 height 10
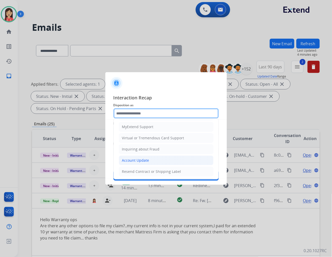
scroll to position [56, 0]
click at [138, 162] on div "Account Update" at bounding box center [135, 160] width 27 height 5
type input "**********"
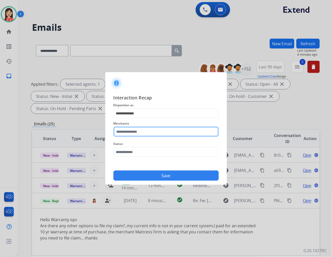
click at [138, 127] on input "text" at bounding box center [166, 132] width 105 height 10
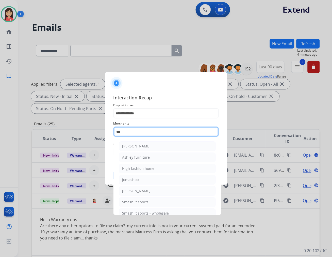
drag, startPoint x: 133, startPoint y: 134, endPoint x: 95, endPoint y: 130, distance: 38.1
click at [0, 130] on app-contact-recap-modal "**********" at bounding box center [0, 128] width 0 height 257
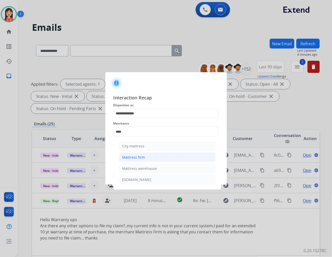
click at [130, 156] on div "Mattress firm" at bounding box center [133, 157] width 23 height 5
type input "**********"
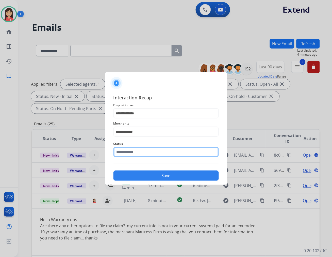
click at [132, 156] on input "text" at bounding box center [166, 152] width 105 height 10
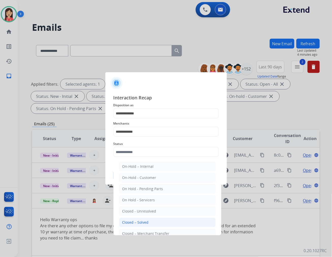
click at [141, 222] on div "Closed – Solved" at bounding box center [135, 222] width 26 height 5
type input "**********"
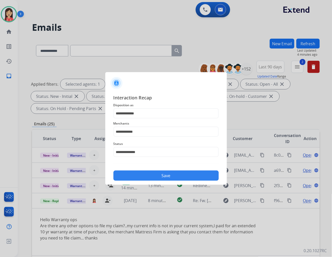
click at [142, 178] on button "Save" at bounding box center [166, 176] width 105 height 10
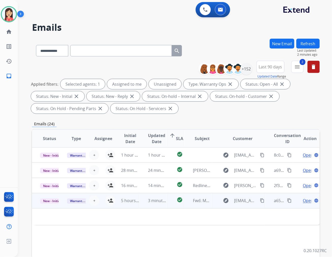
click at [143, 207] on td "3 minutes ago" at bounding box center [153, 200] width 27 height 15
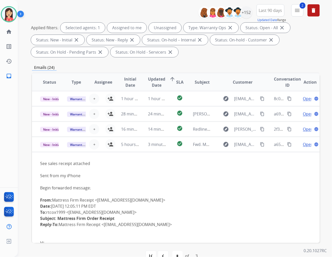
scroll to position [0, 0]
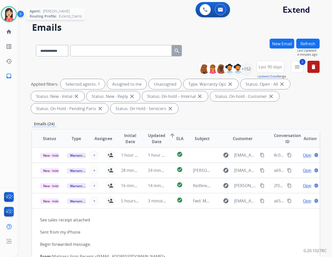
click at [9, 8] on img at bounding box center [9, 14] width 14 height 14
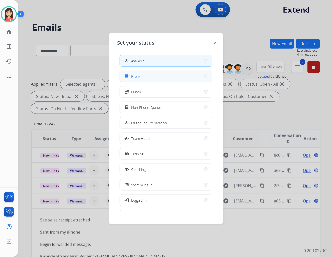
click at [132, 82] on div "free_breakfast Break" at bounding box center [166, 76] width 93 height 11
click at [140, 81] on button "free_breakfast Break" at bounding box center [166, 76] width 93 height 11
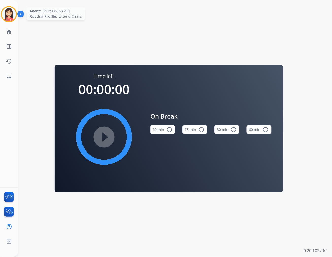
click at [11, 14] on img at bounding box center [9, 14] width 14 height 14
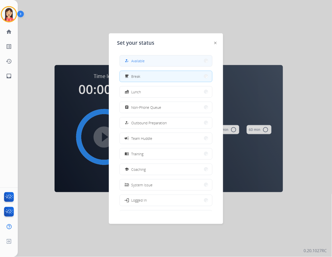
click at [143, 62] on span "Available" at bounding box center [137, 60] width 13 height 5
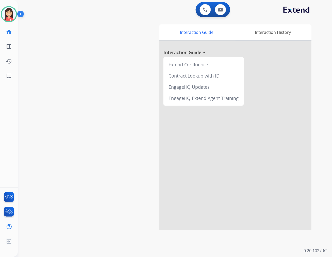
drag, startPoint x: 78, startPoint y: 101, endPoint x: 146, endPoint y: 51, distance: 84.3
click at [78, 101] on div "swap_horiz Break voice bridge close_fullscreen Connect 3-Way Call merge_type Se…" at bounding box center [169, 124] width 302 height 212
click at [223, 10] on button at bounding box center [220, 9] width 11 height 11
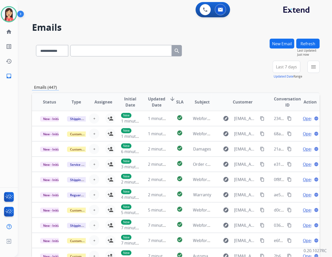
click at [106, 52] on input "text" at bounding box center [121, 50] width 102 height 11
paste input "**********"
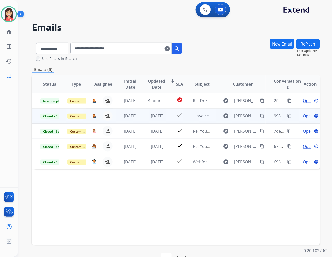
click at [142, 121] on td "[DATE]" at bounding box center [153, 115] width 27 height 15
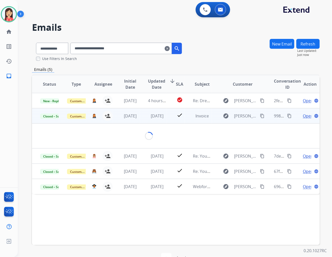
scroll to position [15, 0]
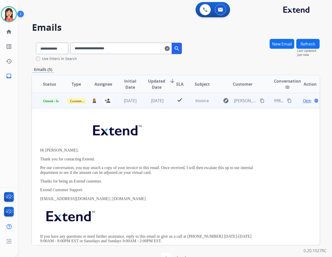
click at [303, 99] on span "Open" at bounding box center [308, 101] width 10 height 6
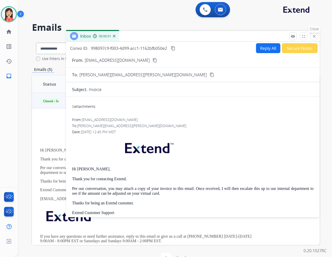
click at [313, 38] on mat-icon "close" at bounding box center [315, 36] width 5 height 5
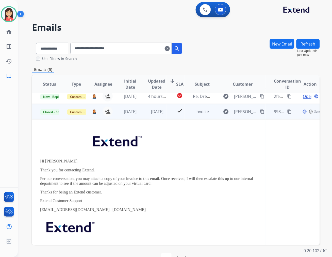
scroll to position [0, 0]
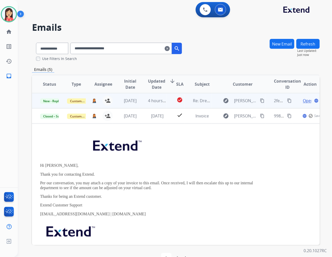
click at [144, 103] on td "4 hours ago" at bounding box center [153, 100] width 27 height 15
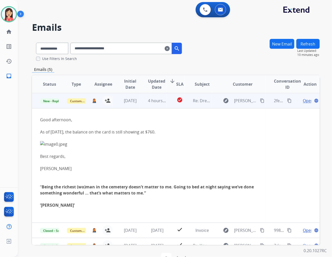
click at [144, 105] on td "4 hours ago" at bounding box center [153, 100] width 27 height 15
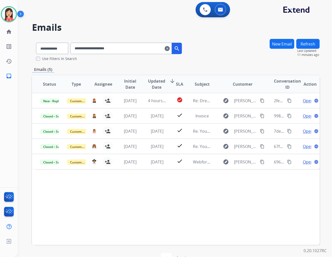
click at [95, 47] on input "**********" at bounding box center [121, 48] width 102 height 11
paste input "text"
type input "**********"
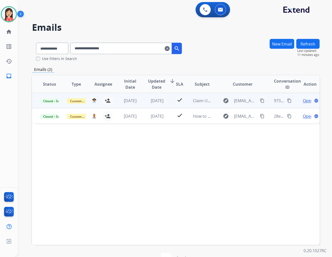
click at [140, 104] on td "[DATE]" at bounding box center [153, 100] width 27 height 15
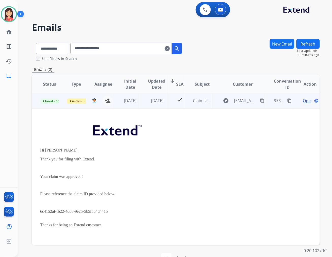
click at [306, 102] on span "Open" at bounding box center [308, 101] width 10 height 6
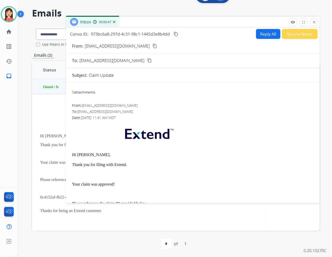
click at [207, 27] on div "Inbox 00:06:47" at bounding box center [193, 22] width 254 height 11
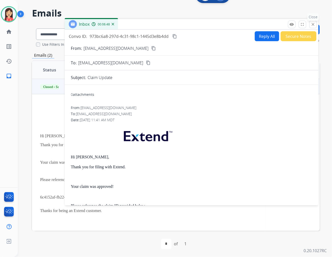
click at [315, 26] on mat-icon "close" at bounding box center [313, 24] width 5 height 5
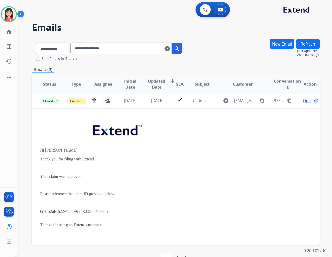
click at [170, 47] on mat-icon "clear" at bounding box center [167, 48] width 5 height 6
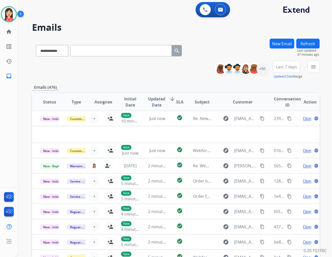
click at [152, 70] on div "**********" at bounding box center [176, 70] width 288 height 18
click at [290, 42] on button "New Email" at bounding box center [282, 44] width 25 height 10
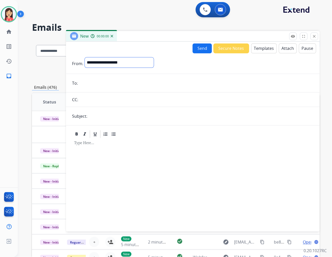
click at [105, 66] on select "**********" at bounding box center [119, 62] width 69 height 10
select select "**********"
click at [85, 57] on select "**********" at bounding box center [119, 62] width 69 height 10
click at [121, 89] on form "**********" at bounding box center [193, 141] width 254 height 176
click at [122, 85] on input "email" at bounding box center [197, 84] width 235 height 10
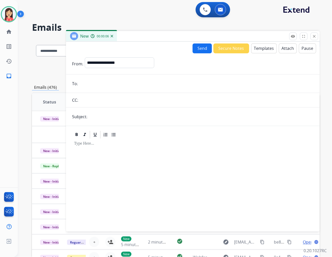
paste input "**********"
type input "**********"
click at [150, 119] on input "text" at bounding box center [201, 117] width 225 height 10
type input "**********"
click at [100, 156] on div at bounding box center [193, 182] width 242 height 87
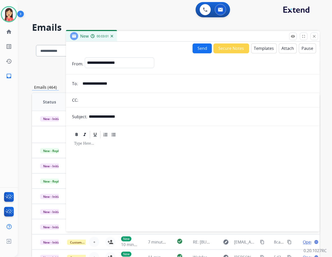
click at [261, 48] on button "Templates" at bounding box center [265, 48] width 26 height 10
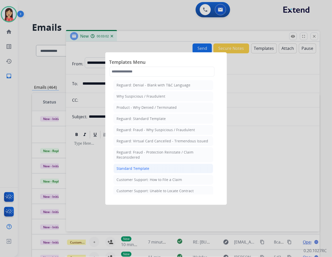
click at [120, 165] on li "Standard Template" at bounding box center [164, 169] width 100 height 10
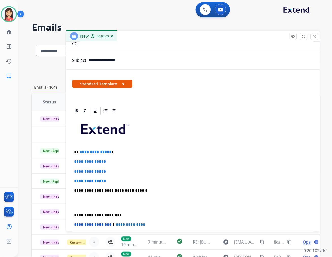
scroll to position [56, 0]
drag, startPoint x: 72, startPoint y: 150, endPoint x: 108, endPoint y: 157, distance: 36.2
click at [108, 157] on div "**********" at bounding box center [193, 197] width 254 height 183
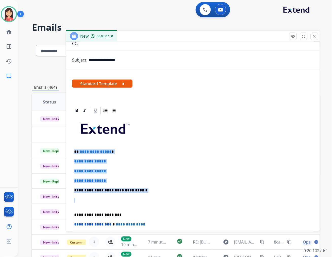
drag, startPoint x: 73, startPoint y: 149, endPoint x: 151, endPoint y: 203, distance: 94.6
click at [151, 203] on div "**********" at bounding box center [193, 202] width 242 height 175
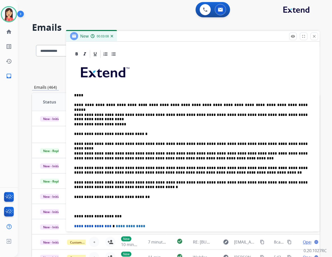
scroll to position [141, 0]
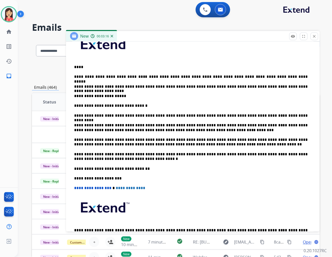
click at [120, 97] on p "**********" at bounding box center [191, 96] width 234 height 5
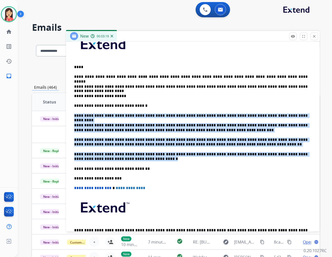
drag, startPoint x: 75, startPoint y: 114, endPoint x: 118, endPoint y: 158, distance: 61.5
click at [118, 158] on div "**********" at bounding box center [193, 141] width 242 height 223
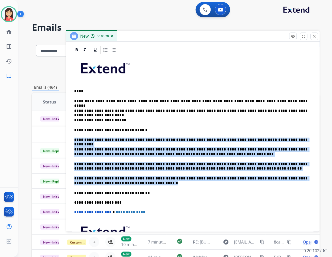
scroll to position [85, 0]
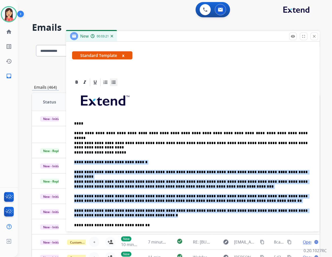
click at [113, 81] on icon at bounding box center [114, 82] width 4 height 3
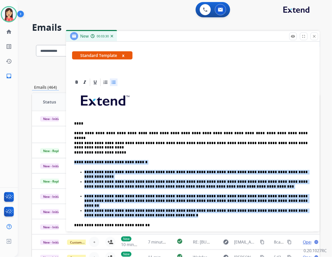
click at [80, 124] on p "****" at bounding box center [191, 123] width 234 height 5
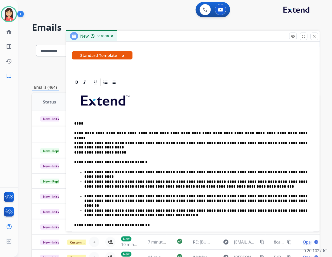
click at [78, 123] on p "****" at bounding box center [191, 123] width 234 height 5
click at [78, 122] on p "****" at bounding box center [191, 123] width 234 height 5
click at [80, 122] on p "****" at bounding box center [191, 123] width 234 height 5
click at [129, 148] on div "**********" at bounding box center [193, 198] width 242 height 223
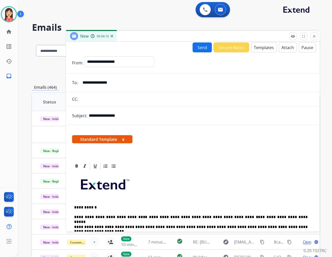
scroll to position [0, 0]
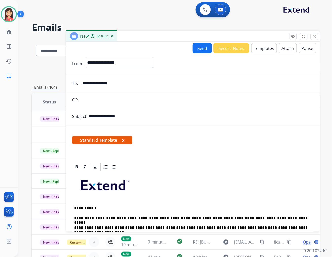
click at [202, 48] on button "Send" at bounding box center [202, 48] width 19 height 10
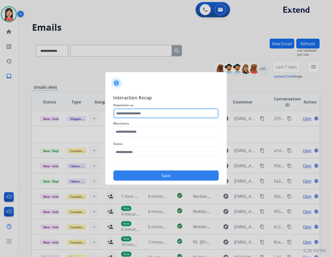
click at [134, 110] on input "text" at bounding box center [166, 113] width 105 height 10
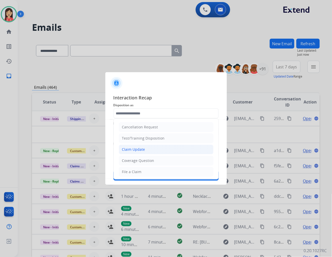
click at [137, 149] on div "Claim Update" at bounding box center [133, 149] width 23 height 5
type input "**********"
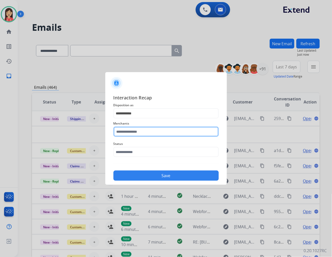
click at [152, 133] on input "text" at bounding box center [166, 132] width 105 height 10
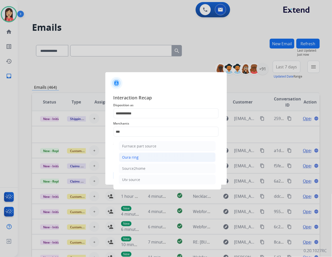
click at [137, 156] on div "Oura ring" at bounding box center [130, 157] width 17 height 5
type input "*********"
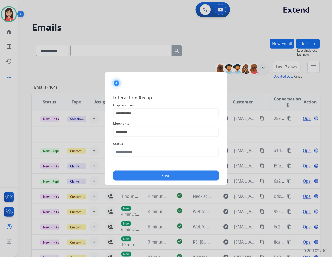
click at [136, 146] on span "Status" at bounding box center [166, 144] width 105 height 6
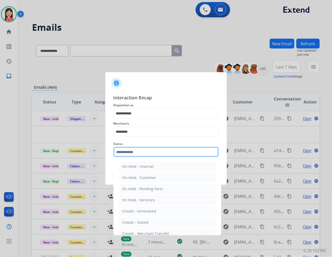
click at [136, 151] on input "text" at bounding box center [166, 152] width 105 height 10
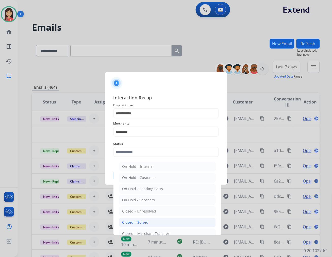
click at [143, 222] on div "Closed – Solved" at bounding box center [135, 222] width 26 height 5
type input "**********"
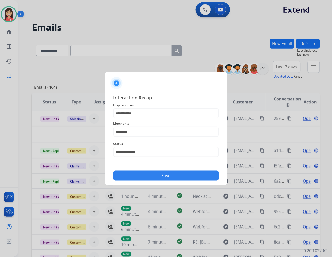
click at [168, 174] on button "Save" at bounding box center [166, 176] width 105 height 10
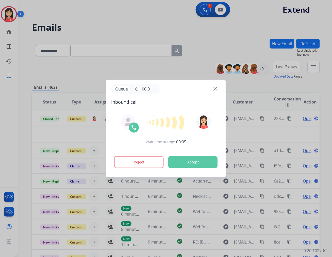
click at [216, 163] on button "Accept" at bounding box center [193, 162] width 49 height 12
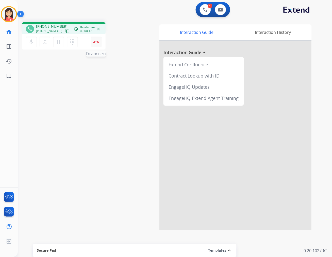
click at [98, 43] on img at bounding box center [96, 42] width 6 height 3
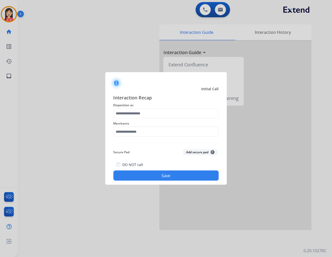
click at [137, 105] on span "Disposition as" at bounding box center [166, 105] width 105 height 6
click at [134, 111] on input "text" at bounding box center [166, 113] width 105 height 10
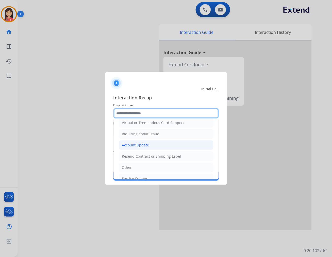
scroll to position [80, 0]
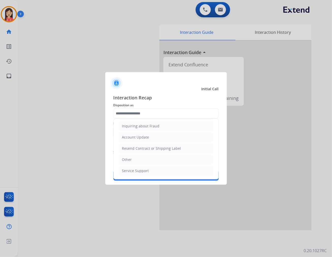
click at [133, 160] on li "Other" at bounding box center [166, 160] width 95 height 10
type input "*****"
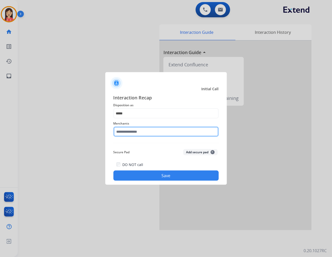
click at [133, 133] on input "text" at bounding box center [166, 132] width 105 height 10
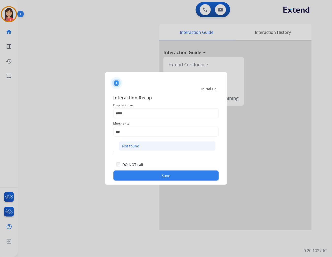
click at [139, 146] on div "Not found" at bounding box center [130, 146] width 17 height 5
type input "*********"
click at [132, 179] on button "Save" at bounding box center [166, 176] width 105 height 10
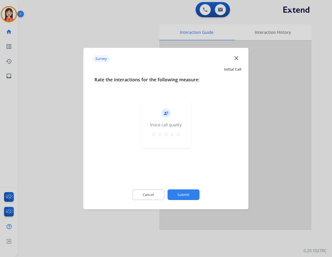
click at [180, 135] on mat-icon "star" at bounding box center [178, 134] width 6 height 6
click at [184, 187] on div "Cancel Submit" at bounding box center [166, 194] width 143 height 23
click at [184, 193] on button "Submit" at bounding box center [184, 194] width 32 height 11
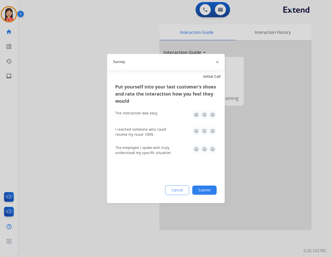
click at [213, 116] on img at bounding box center [213, 115] width 8 height 8
click at [213, 129] on img at bounding box center [213, 131] width 8 height 8
click at [214, 152] on img at bounding box center [213, 149] width 8 height 8
click at [196, 185] on div "Cancel Submit" at bounding box center [166, 190] width 102 height 10
click at [203, 188] on button "Submit" at bounding box center [205, 190] width 24 height 9
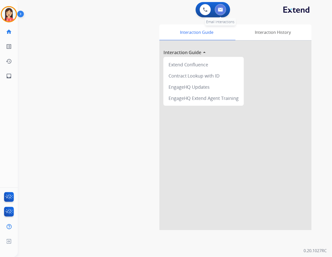
click at [225, 11] on button at bounding box center [220, 9] width 11 height 11
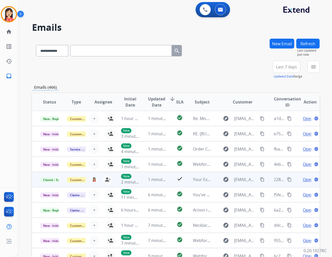
click at [288, 179] on mat-icon "content_copy" at bounding box center [290, 179] width 5 height 5
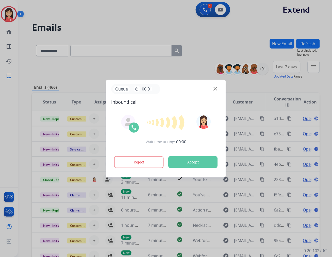
click at [193, 159] on button "Accept" at bounding box center [193, 162] width 49 height 12
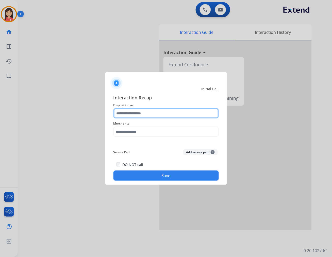
drag, startPoint x: 145, startPoint y: 111, endPoint x: 145, endPoint y: 117, distance: 6.4
click at [145, 111] on input "text" at bounding box center [166, 113] width 105 height 10
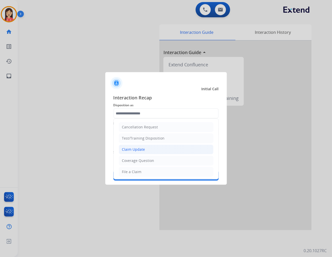
click at [140, 149] on div "Claim Update" at bounding box center [133, 149] width 23 height 5
type input "**********"
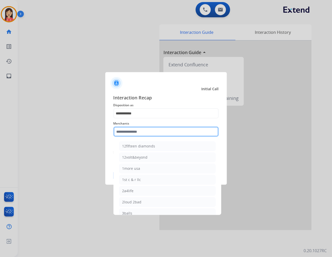
click at [147, 130] on input "text" at bounding box center [166, 132] width 105 height 10
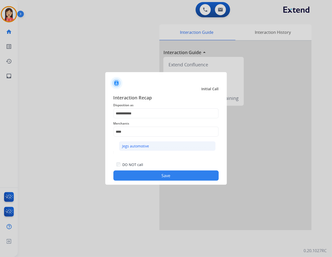
click at [141, 142] on li "Jegs automotive" at bounding box center [167, 146] width 97 height 10
type input "**********"
click at [151, 174] on button "Save" at bounding box center [166, 176] width 105 height 10
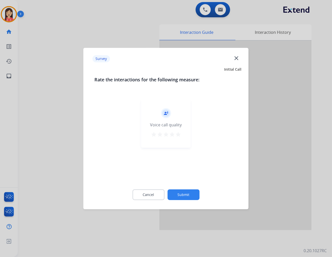
click at [179, 132] on mat-icon "star" at bounding box center [178, 134] width 6 height 6
click at [188, 192] on button "Submit" at bounding box center [184, 194] width 32 height 11
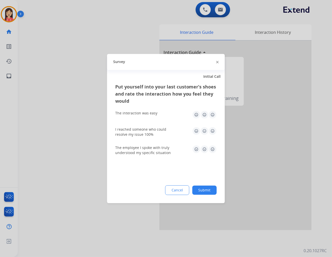
click at [214, 115] on img at bounding box center [213, 115] width 8 height 8
click at [214, 127] on img at bounding box center [213, 131] width 8 height 8
click at [214, 148] on img at bounding box center [213, 149] width 8 height 8
click at [210, 189] on button "Submit" at bounding box center [205, 190] width 24 height 9
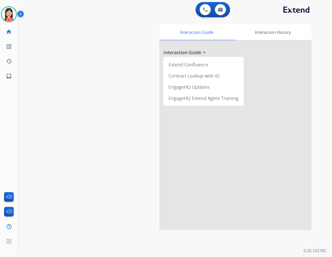
click at [89, 62] on div "swap_horiz Break voice bridge close_fullscreen Connect 3-Way Call merge_type Se…" at bounding box center [169, 124] width 302 height 212
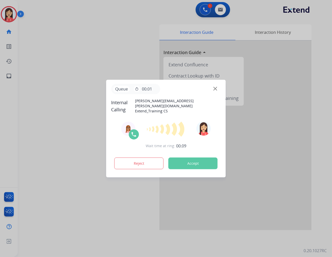
click at [193, 163] on button "Accept" at bounding box center [193, 164] width 49 height 12
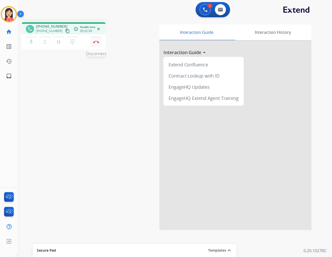
click at [99, 41] on button "Disconnect" at bounding box center [96, 42] width 11 height 11
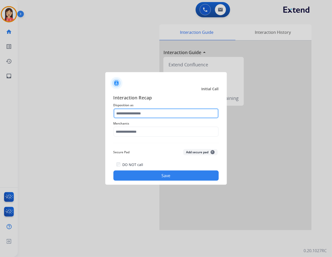
click at [154, 112] on input "text" at bounding box center [166, 113] width 105 height 10
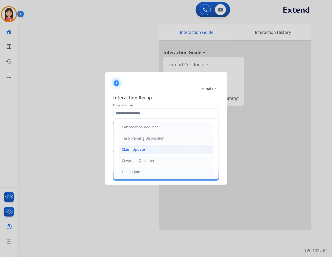
click at [150, 149] on li "Claim Update" at bounding box center [166, 150] width 95 height 10
type input "**********"
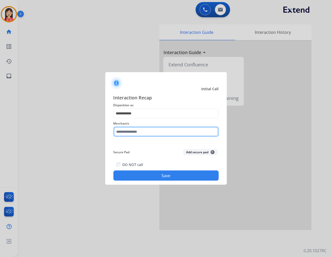
click at [140, 130] on input "text" at bounding box center [166, 132] width 105 height 10
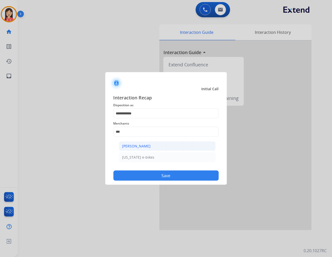
click at [139, 144] on div "[PERSON_NAME]" at bounding box center [136, 146] width 28 height 5
type input "**********"
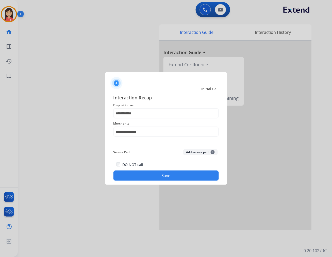
click at [145, 171] on button "Save" at bounding box center [166, 176] width 105 height 10
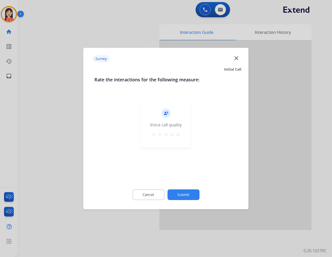
click at [176, 138] on button "star" at bounding box center [178, 135] width 6 height 8
click at [192, 199] on button "Submit" at bounding box center [184, 194] width 32 height 11
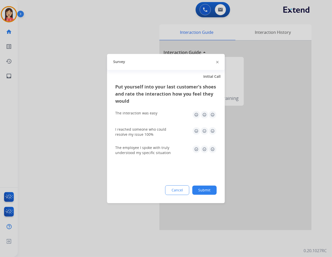
click at [214, 115] on img at bounding box center [213, 115] width 8 height 8
click at [214, 130] on img at bounding box center [213, 131] width 8 height 8
click at [213, 148] on img at bounding box center [213, 149] width 8 height 8
click at [206, 193] on button "Submit" at bounding box center [205, 190] width 24 height 9
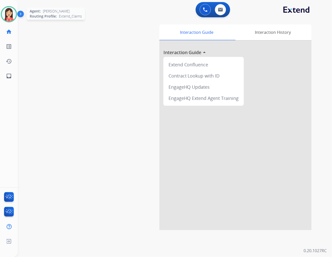
click at [9, 13] on img at bounding box center [9, 14] width 14 height 14
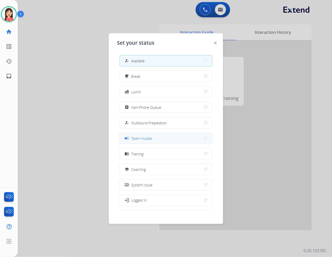
click at [161, 135] on button "campaign Team Huddle" at bounding box center [166, 138] width 93 height 11
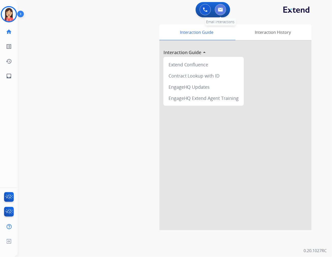
click at [220, 8] on img at bounding box center [220, 10] width 5 height 4
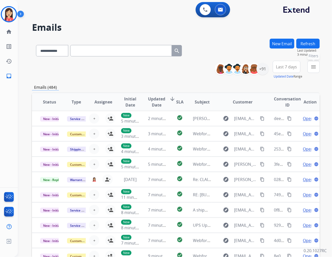
click at [313, 67] on mat-icon "menu" at bounding box center [314, 67] width 6 height 6
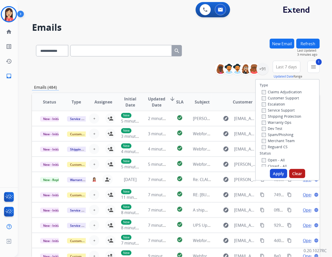
click at [278, 171] on button "Apply" at bounding box center [278, 173] width 17 height 9
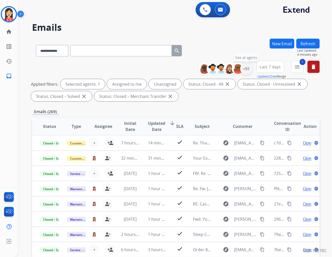
click at [249, 71] on div "+91" at bounding box center [247, 69] width 12 height 12
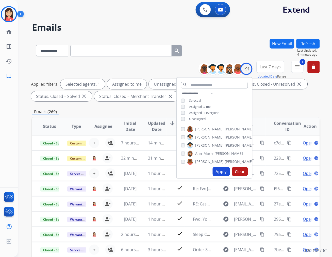
click at [203, 119] on span "Unassigned" at bounding box center [197, 119] width 17 height 4
click at [221, 172] on button "Apply" at bounding box center [221, 171] width 17 height 9
click at [156, 107] on div "**********" at bounding box center [176, 176] width 288 height 275
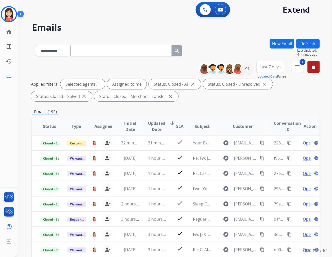
click at [207, 107] on div "**********" at bounding box center [176, 176] width 288 height 275
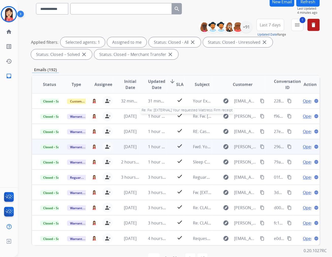
scroll to position [56, 0]
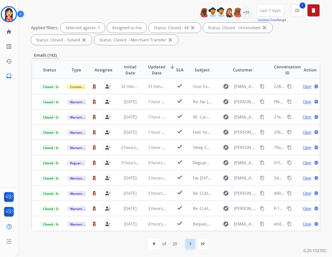
click at [189, 244] on mat-icon "navigate_next" at bounding box center [191, 244] width 6 height 6
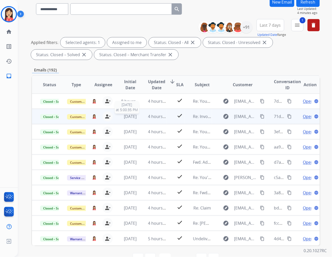
scroll to position [57, 0]
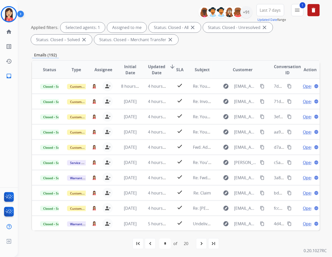
drag, startPoint x: 199, startPoint y: 245, endPoint x: 197, endPoint y: 240, distance: 5.1
click at [199, 245] on div "navigate_next" at bounding box center [201, 243] width 11 height 11
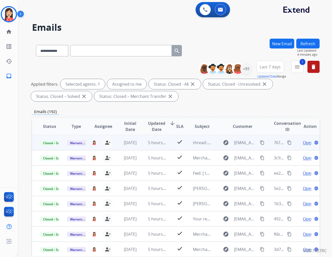
scroll to position [56, 0]
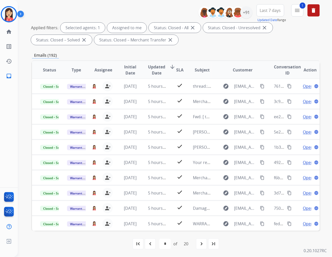
click at [202, 243] on mat-icon "navigate_next" at bounding box center [202, 244] width 6 height 6
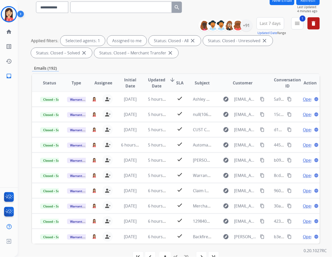
scroll to position [57, 0]
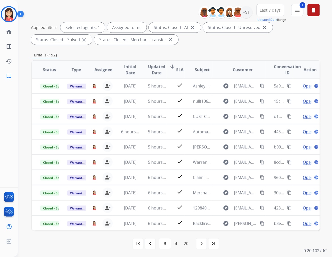
click at [199, 243] on div "navigate_next" at bounding box center [201, 243] width 11 height 11
select select "*"
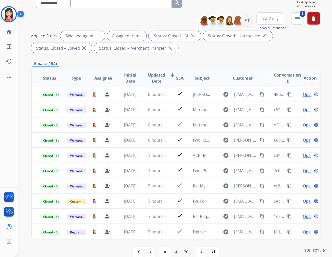
scroll to position [56, 0]
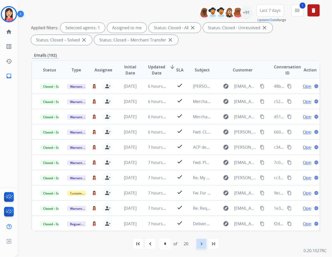
click at [203, 247] on div "navigate_next" at bounding box center [201, 243] width 11 height 11
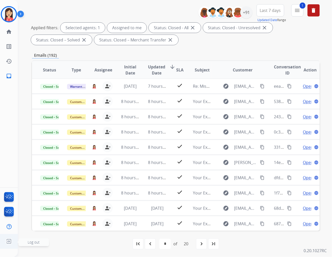
click at [8, 240] on img at bounding box center [8, 242] width 9 height 10
